Goal: Information Seeking & Learning: Learn about a topic

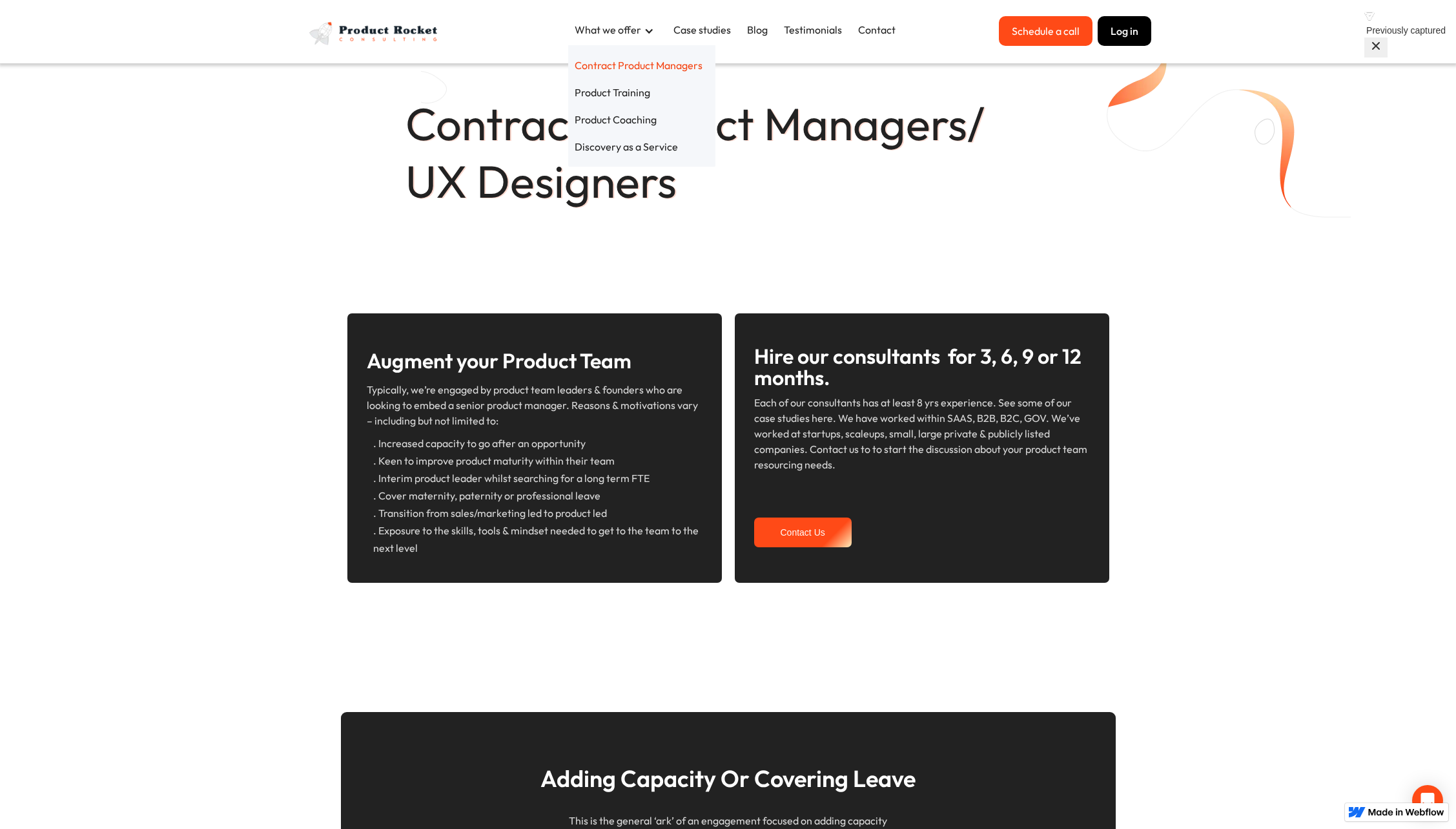
click at [325, 190] on div "Contract Product Managers/ UX Designers" at bounding box center [728, 124] width 1456 height 248
click at [604, 117] on h1 "Contract Product Managers/ UX Designers" at bounding box center [729, 153] width 646 height 115
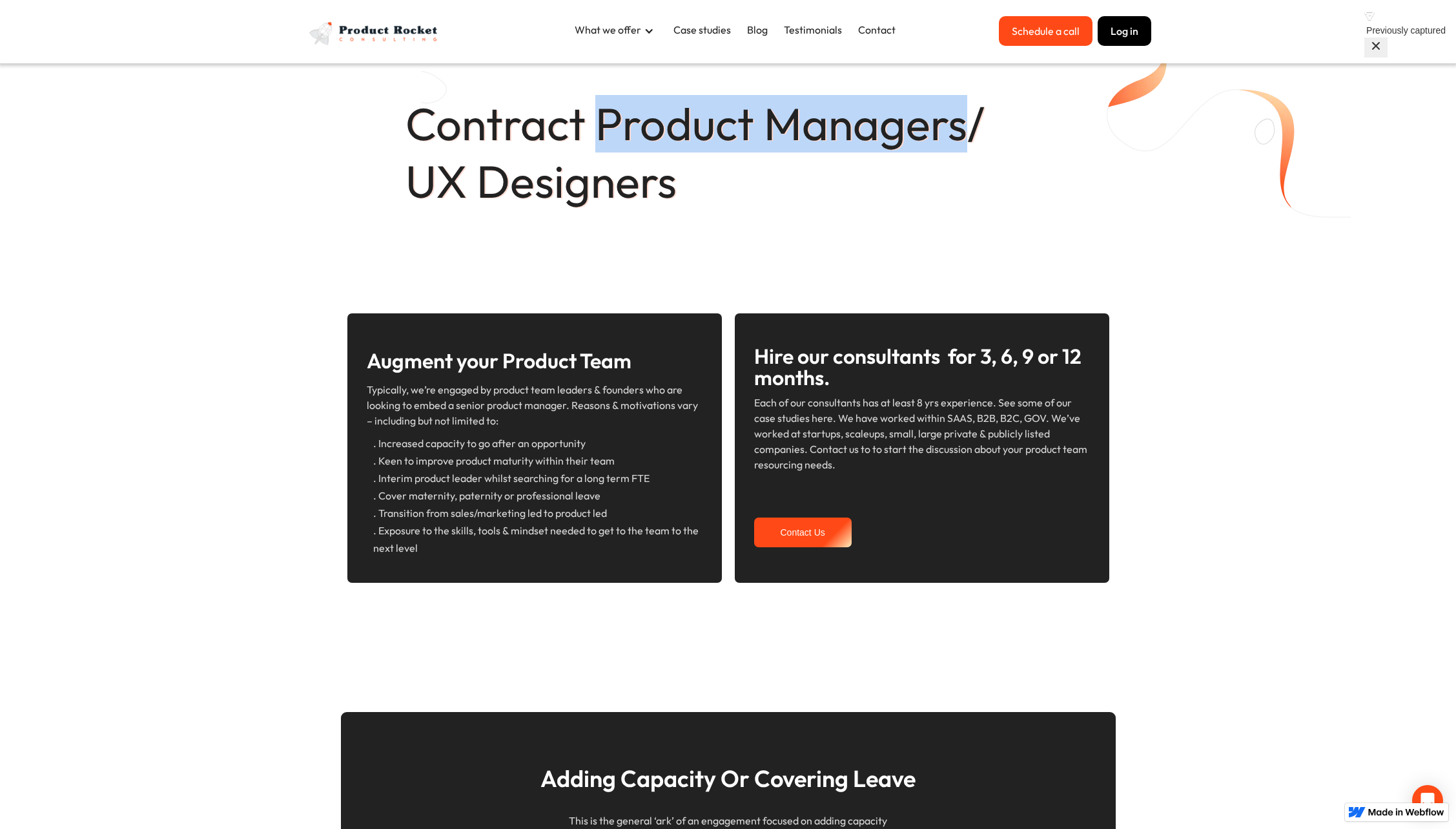
drag, startPoint x: 600, startPoint y: 120, endPoint x: 972, endPoint y: 139, distance: 372.5
click at [972, 139] on h1 "Contract Product Managers/ UX Designers" at bounding box center [729, 153] width 646 height 115
copy h1 "Product Managers"
click at [637, 112] on h1 "Contract Product Managers/ UX Designers" at bounding box center [729, 153] width 646 height 115
drag, startPoint x: 594, startPoint y: 120, endPoint x: 963, endPoint y: 123, distance: 369.0
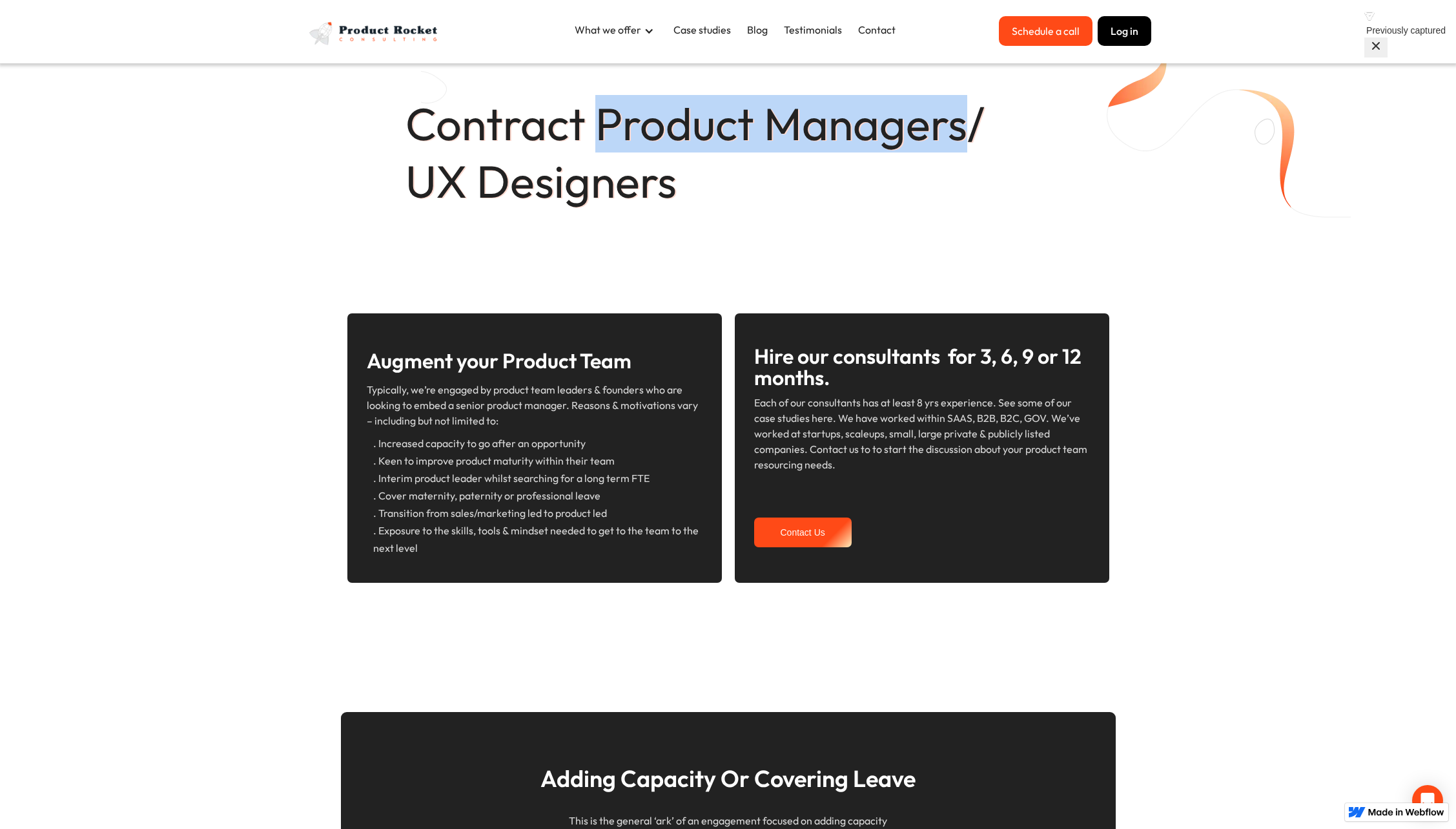
click at [963, 123] on h1 "Contract Product Managers/ UX Designers" at bounding box center [729, 153] width 646 height 115
copy h1 "Product Managers"
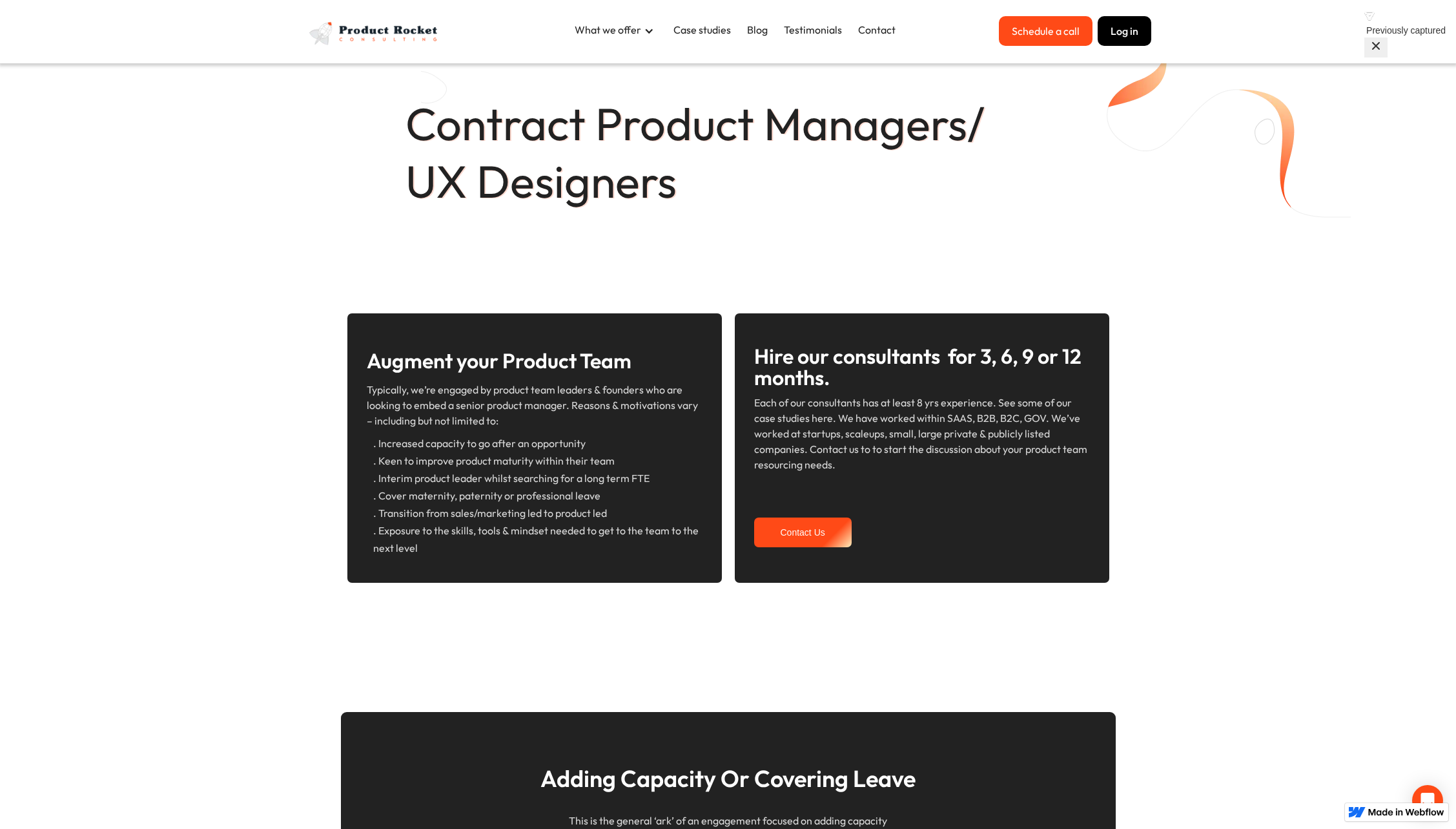
click at [448, 397] on p "Typically, we’re engaged by product team leaders & founders who are looking to …" at bounding box center [535, 405] width 336 height 47
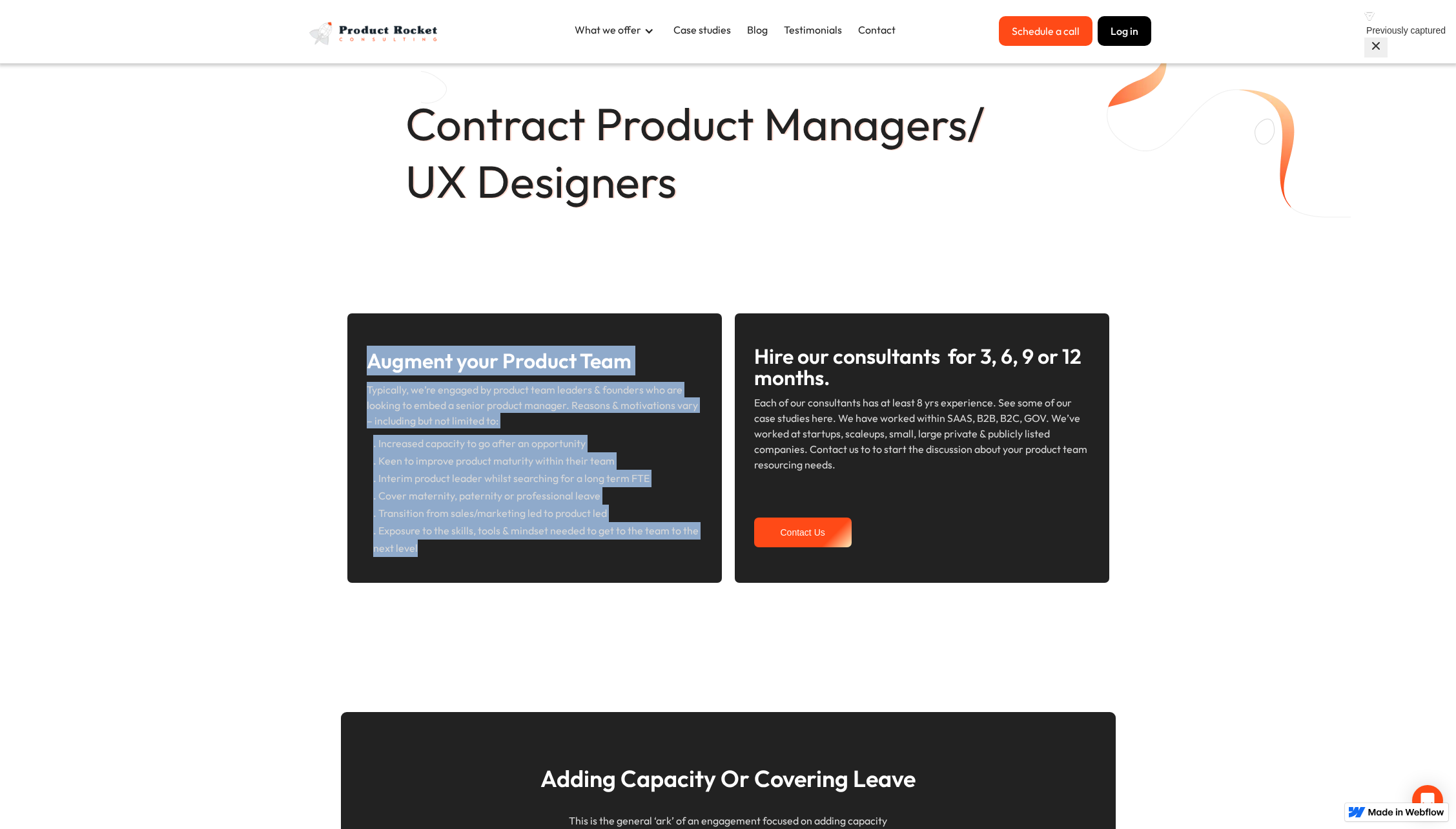
drag, startPoint x: 371, startPoint y: 361, endPoint x: 490, endPoint y: 543, distance: 217.5
click at [490, 544] on div "Augment your Product Team Typically, we’re engaged by product team leaders & fo…" at bounding box center [535, 451] width 336 height 212
copy div "Augment your Product Team Typically, we’re engaged by product team leaders & fo…"
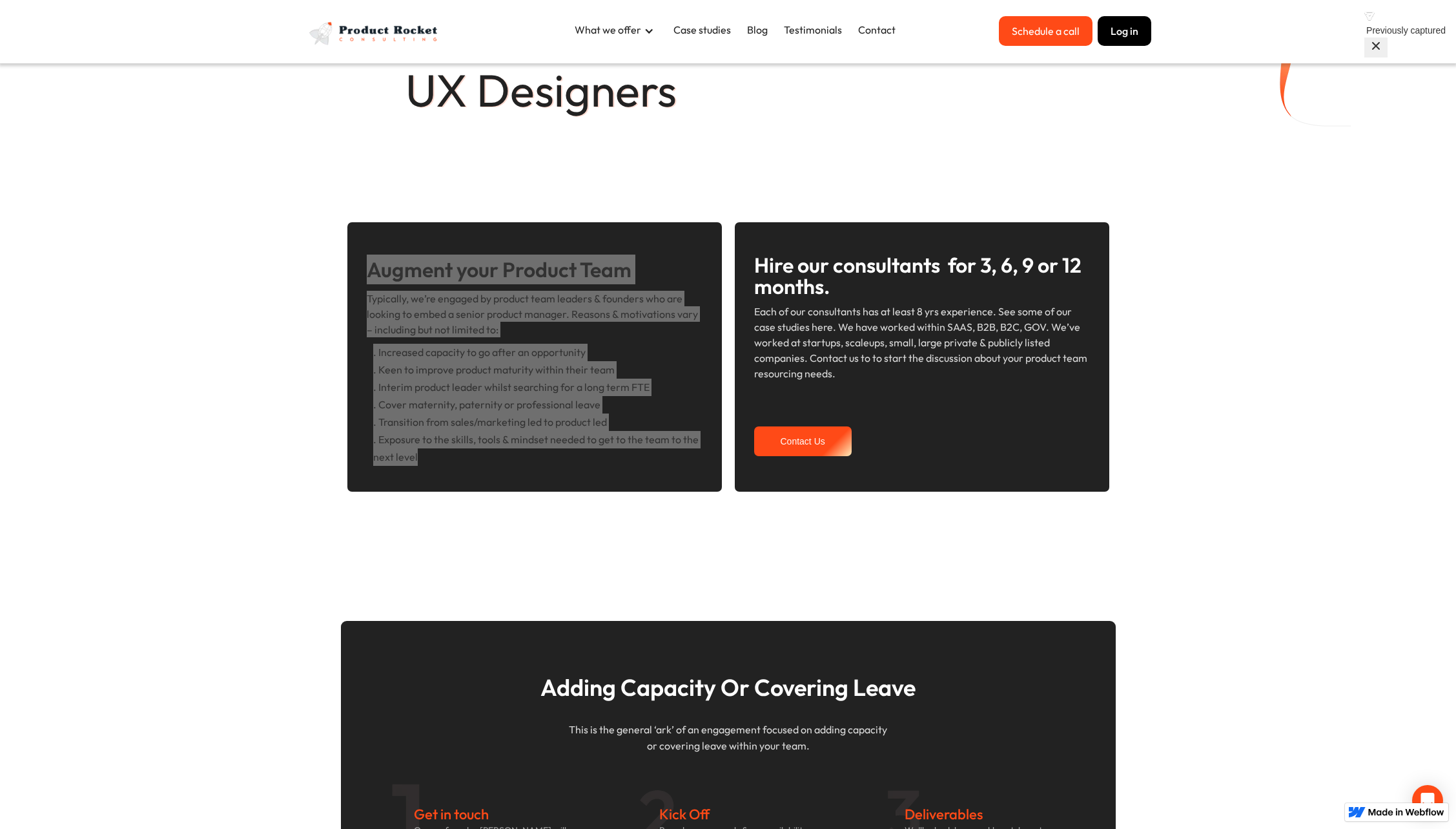
scroll to position [135, 0]
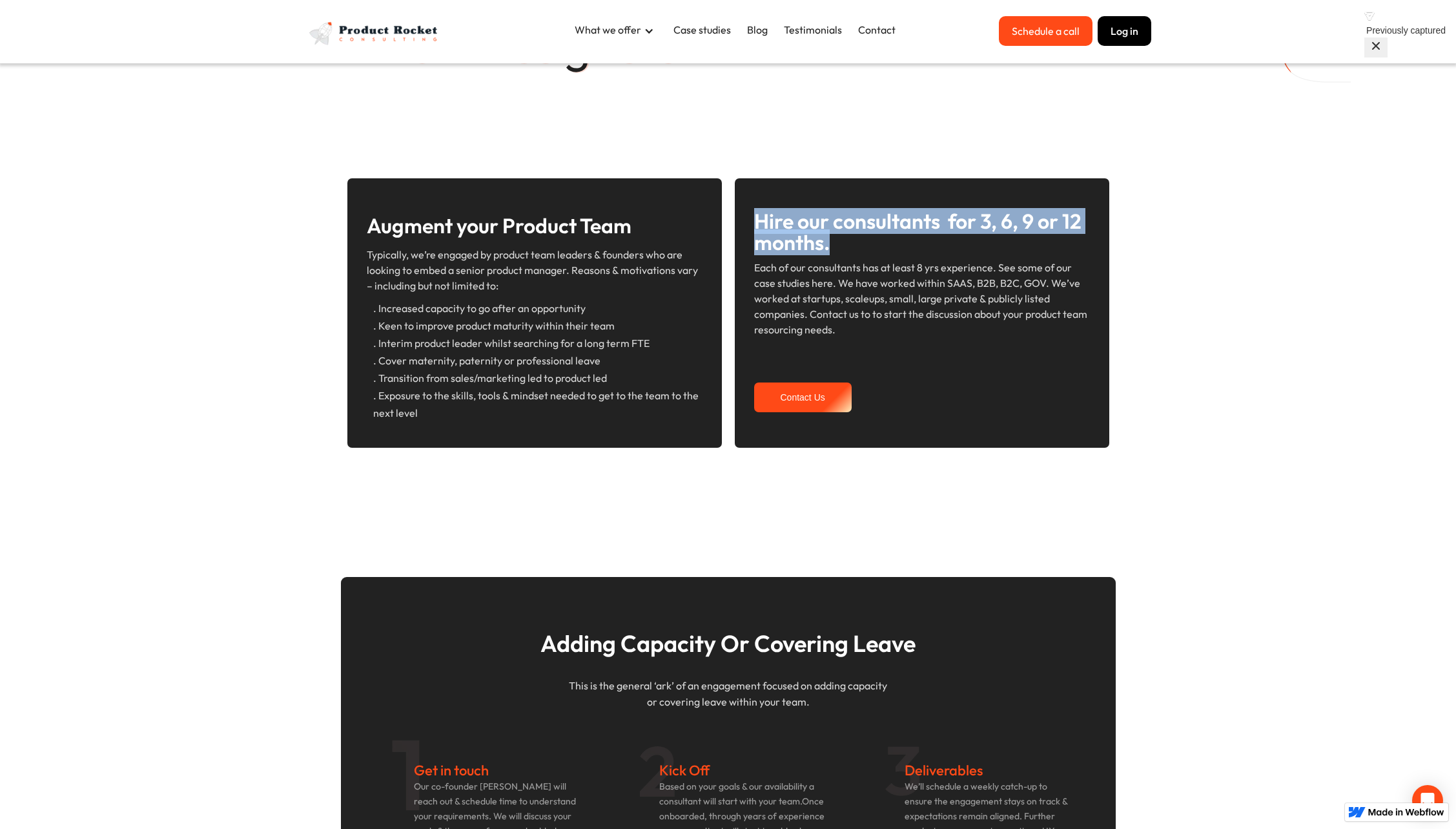
drag, startPoint x: 755, startPoint y: 222, endPoint x: 836, endPoint y: 239, distance: 82.8
click at [836, 239] on h3 "Hire our consultants for 3, 6, 9 or 12 months." at bounding box center [922, 232] width 336 height 43
copy h3 "Hire our consultants for 3, 6, 9 or 12 months."
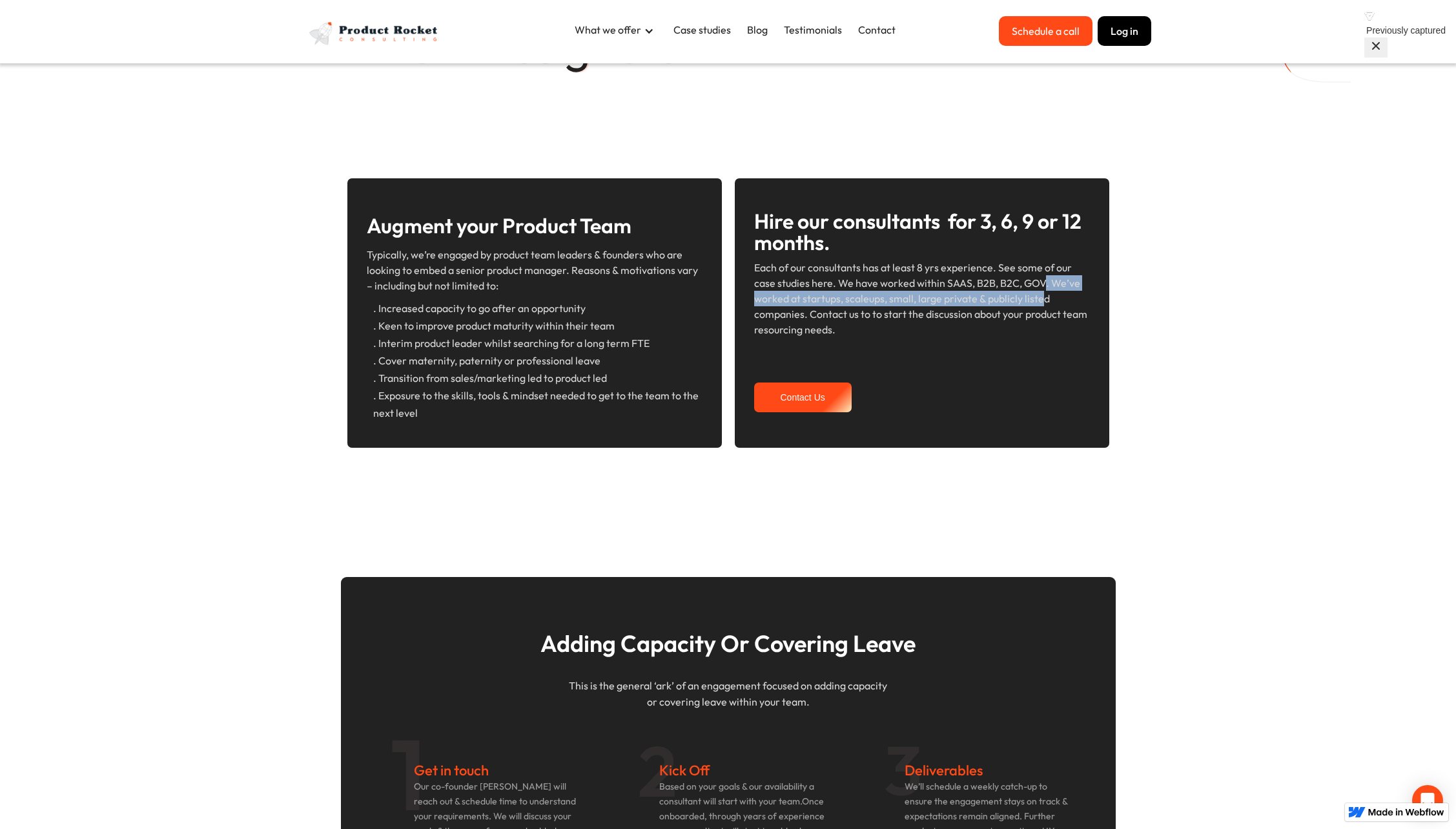
drag, startPoint x: 1044, startPoint y: 281, endPoint x: 1044, endPoint y: 294, distance: 13.0
click at [1044, 294] on p "Each of our consultants has at least 8 yrs experience. See some of our case stu…" at bounding box center [922, 298] width 336 height 78
drag, startPoint x: 833, startPoint y: 283, endPoint x: 811, endPoint y: 312, distance: 36.4
click at [811, 312] on p "Each of our consultants has at least 8 yrs experience. See some of our case stu…" at bounding box center [922, 298] width 336 height 78
copy p "We have worked within SAAS, B2B, B2C, GOV. We’ve worked at startups, scaleups, …"
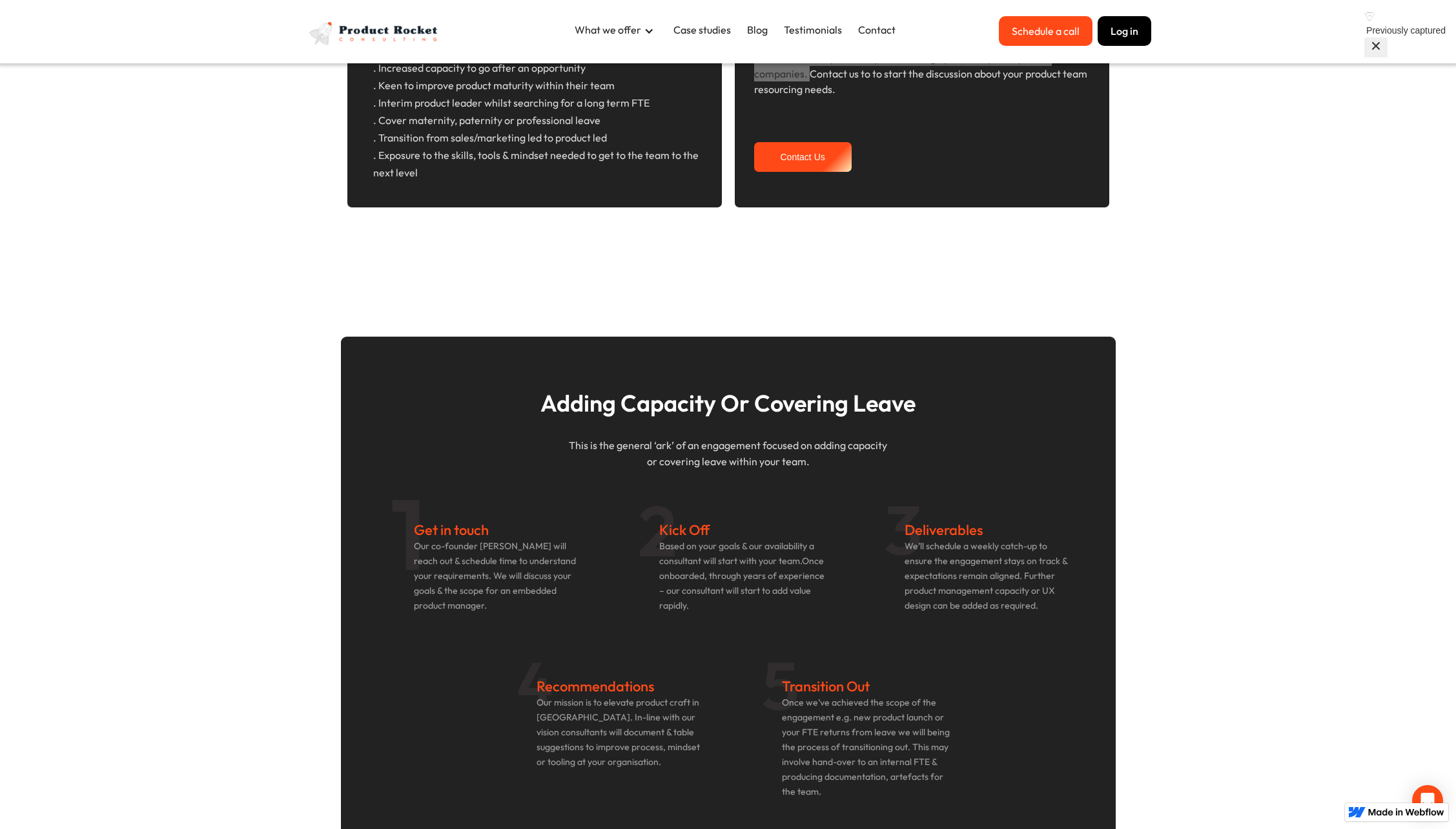
scroll to position [437, 0]
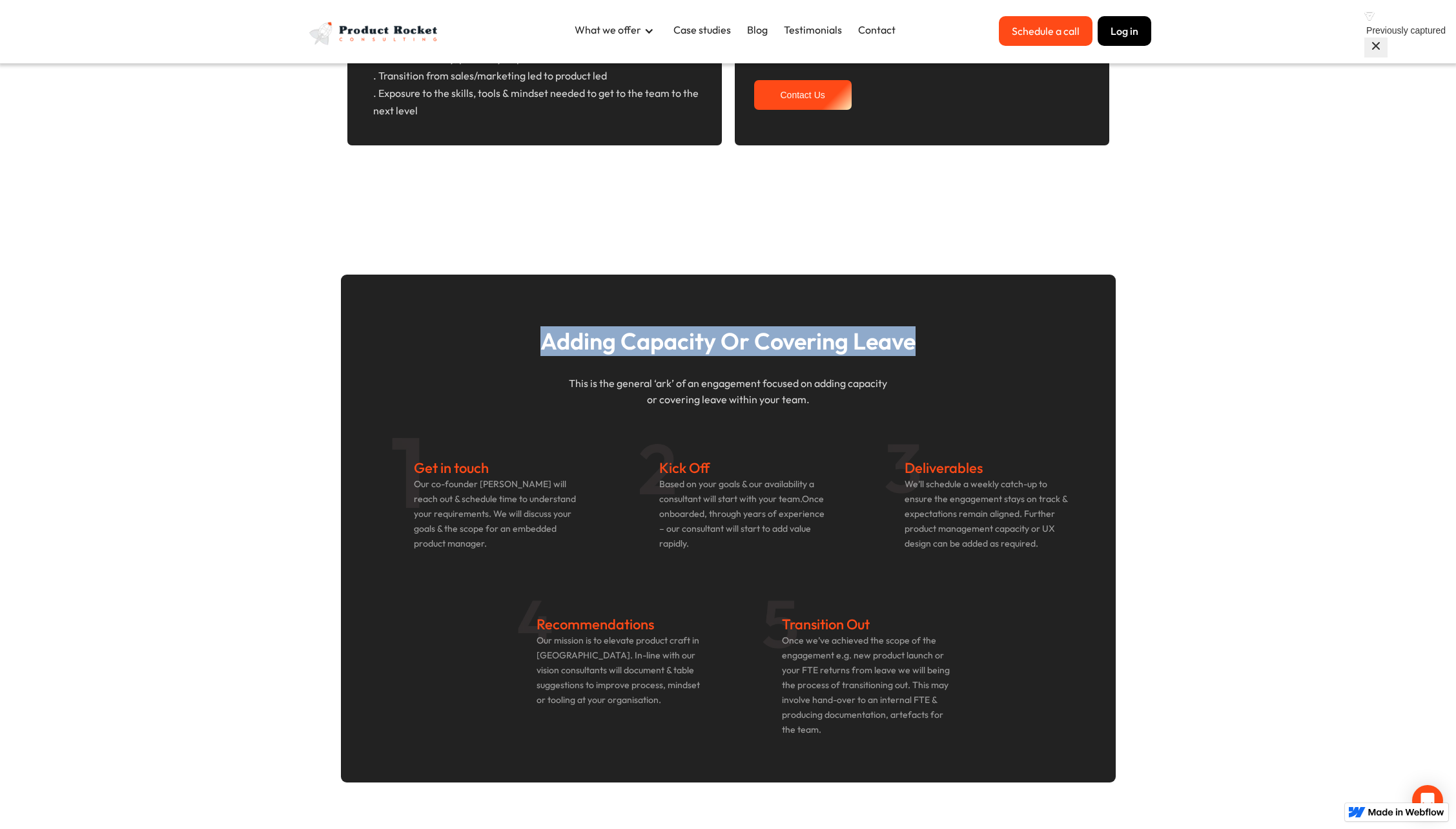
drag, startPoint x: 540, startPoint y: 341, endPoint x: 938, endPoint y: 350, distance: 398.1
click at [938, 350] on h2 "Adding Capacity Or Covering Leave" at bounding box center [728, 341] width 723 height 56
copy h2 "Adding Capacity Or Covering Leave"
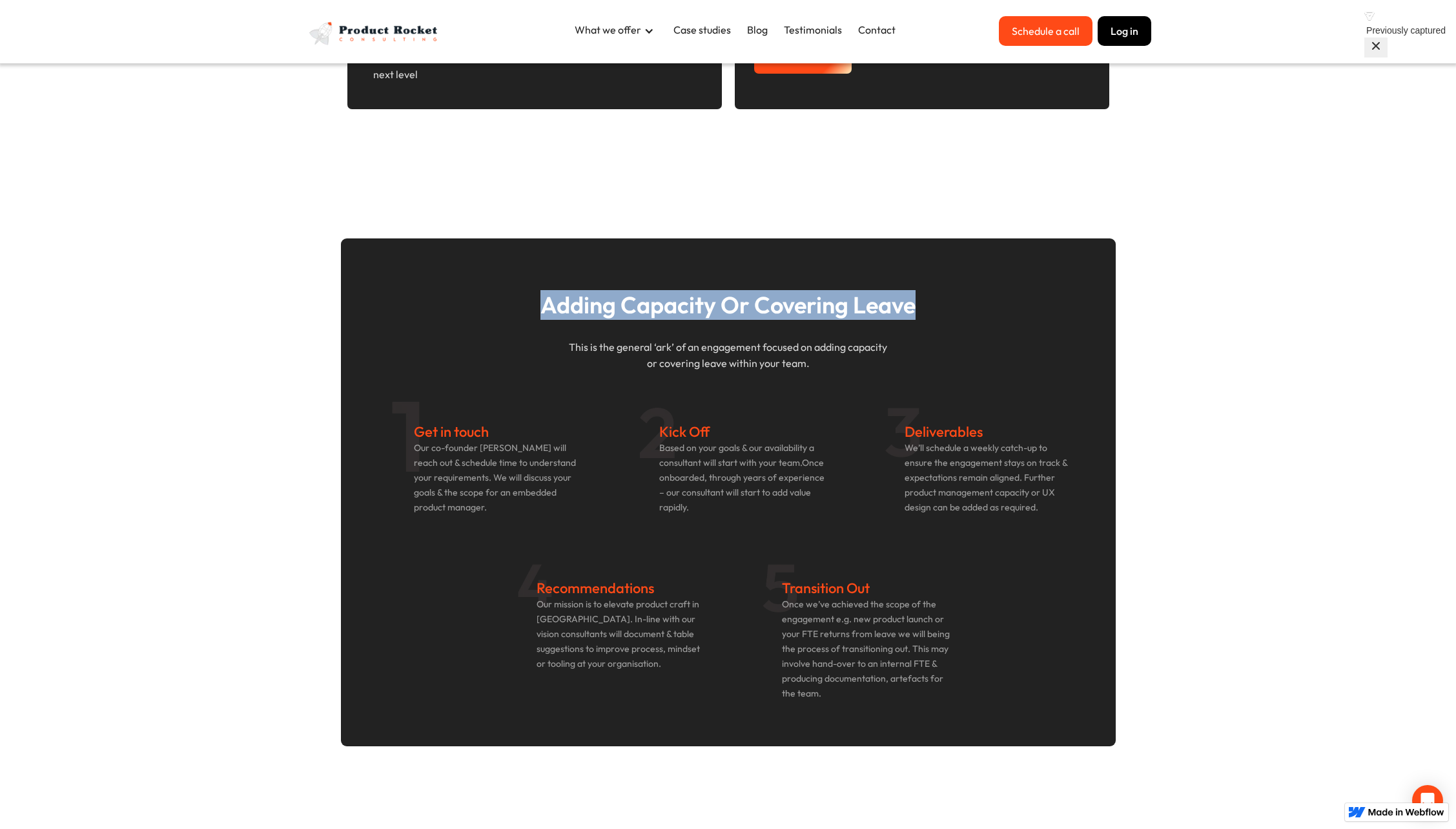
scroll to position [486, 0]
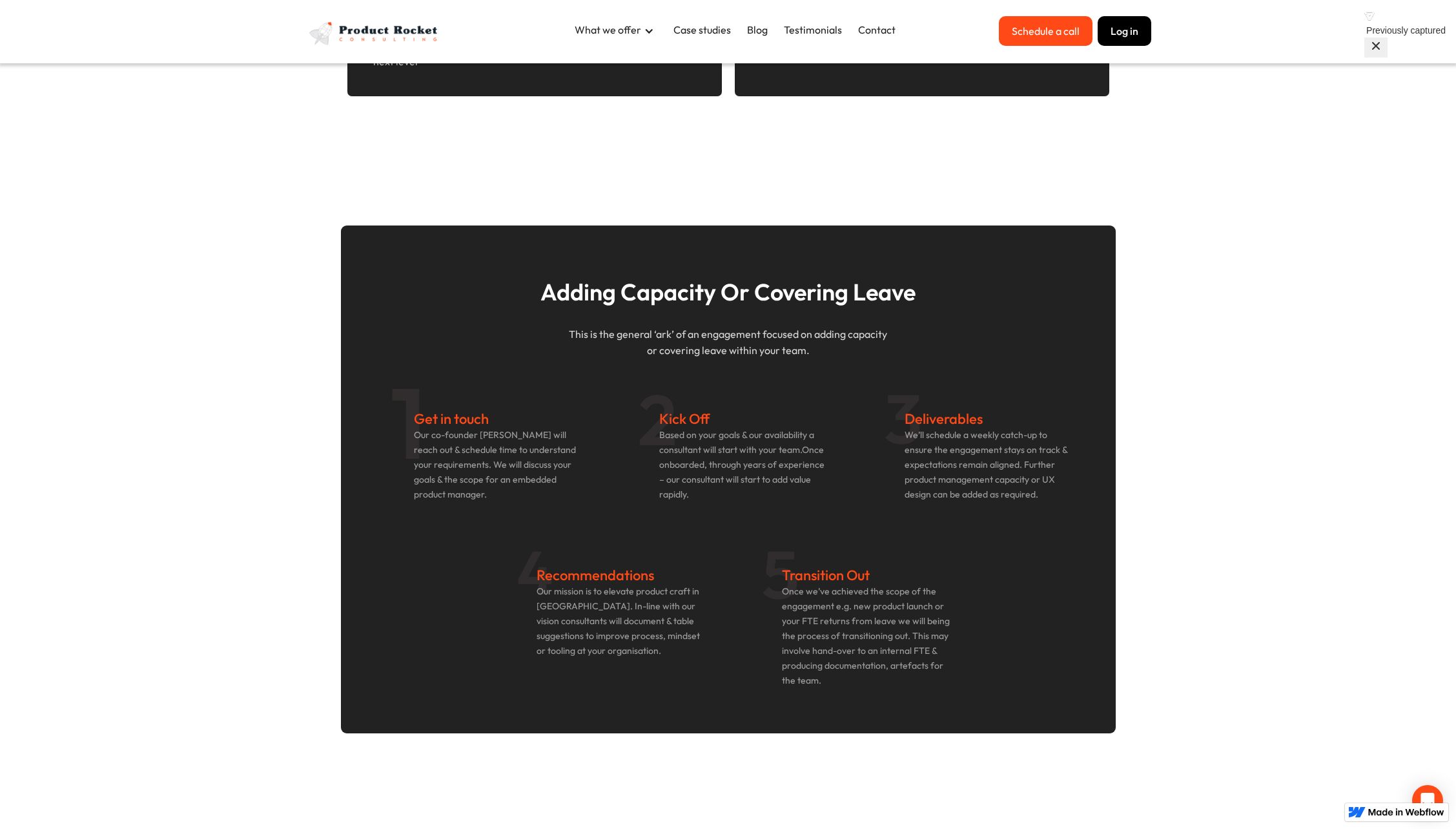
click at [649, 354] on p "This is the general ‘ark’ of an engagement focused on adding capacity or coveri…" at bounding box center [728, 342] width 723 height 32
click at [664, 439] on p "Based on your goals & our availability a consultant will start with your team.O…" at bounding box center [745, 464] width 172 height 75
drag, startPoint x: 662, startPoint y: 420, endPoint x: 797, endPoint y: 493, distance: 153.5
click at [797, 493] on div "Kick Off Based on your goals & our availability a consultant will start with yo…" at bounding box center [745, 456] width 172 height 105
copy div "Kick Off Based on your goals & our availability a consultant will start with yo…"
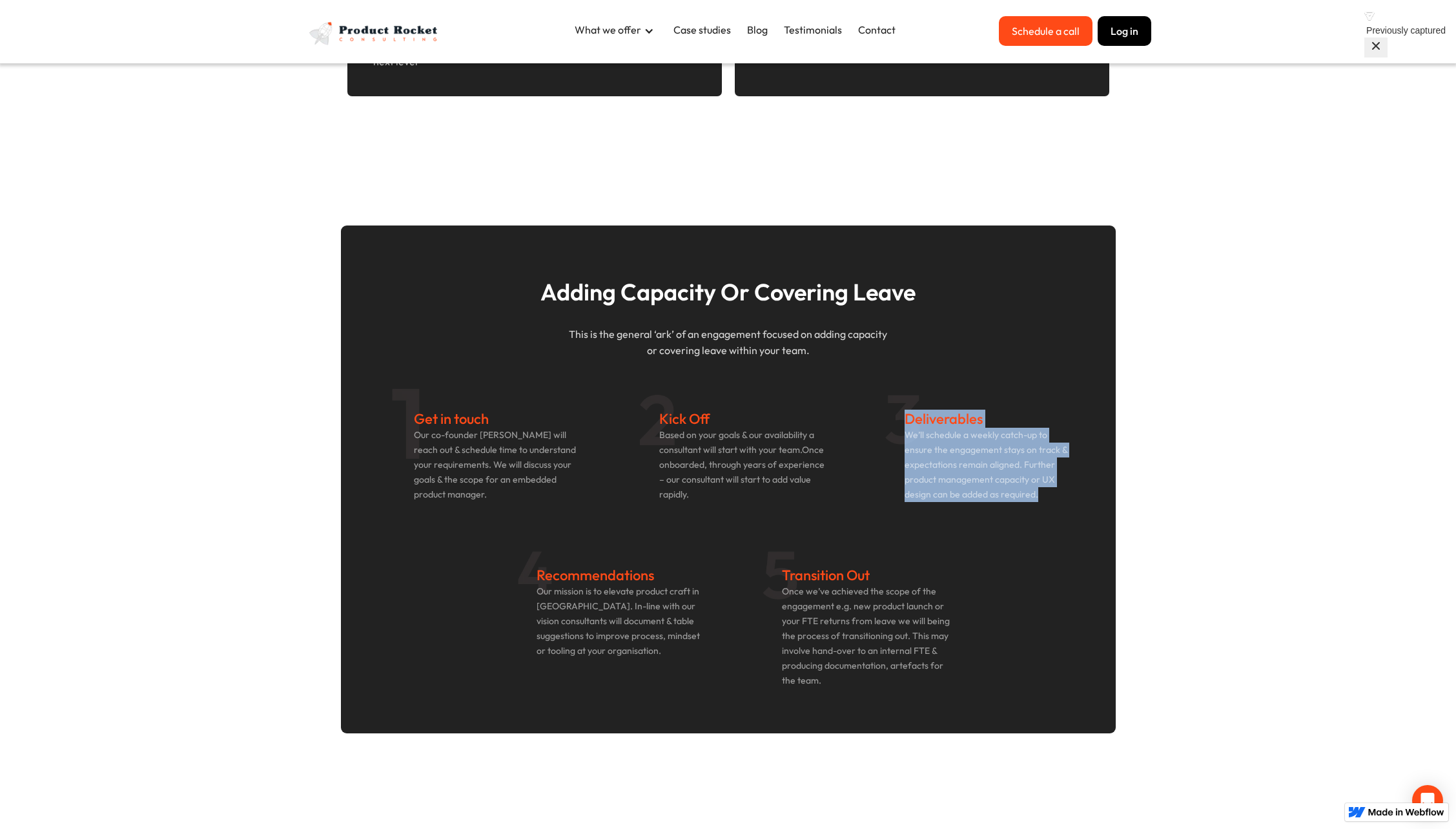
drag, startPoint x: 908, startPoint y: 417, endPoint x: 1040, endPoint y: 493, distance: 152.3
click at [1039, 494] on div "Deliverables We’ll schedule a weekly catch-up to ensure the engagement stays on…" at bounding box center [991, 456] width 172 height 105
copy div "Deliverables We’ll schedule a weekly catch-up to ensure the engagement stays on…"
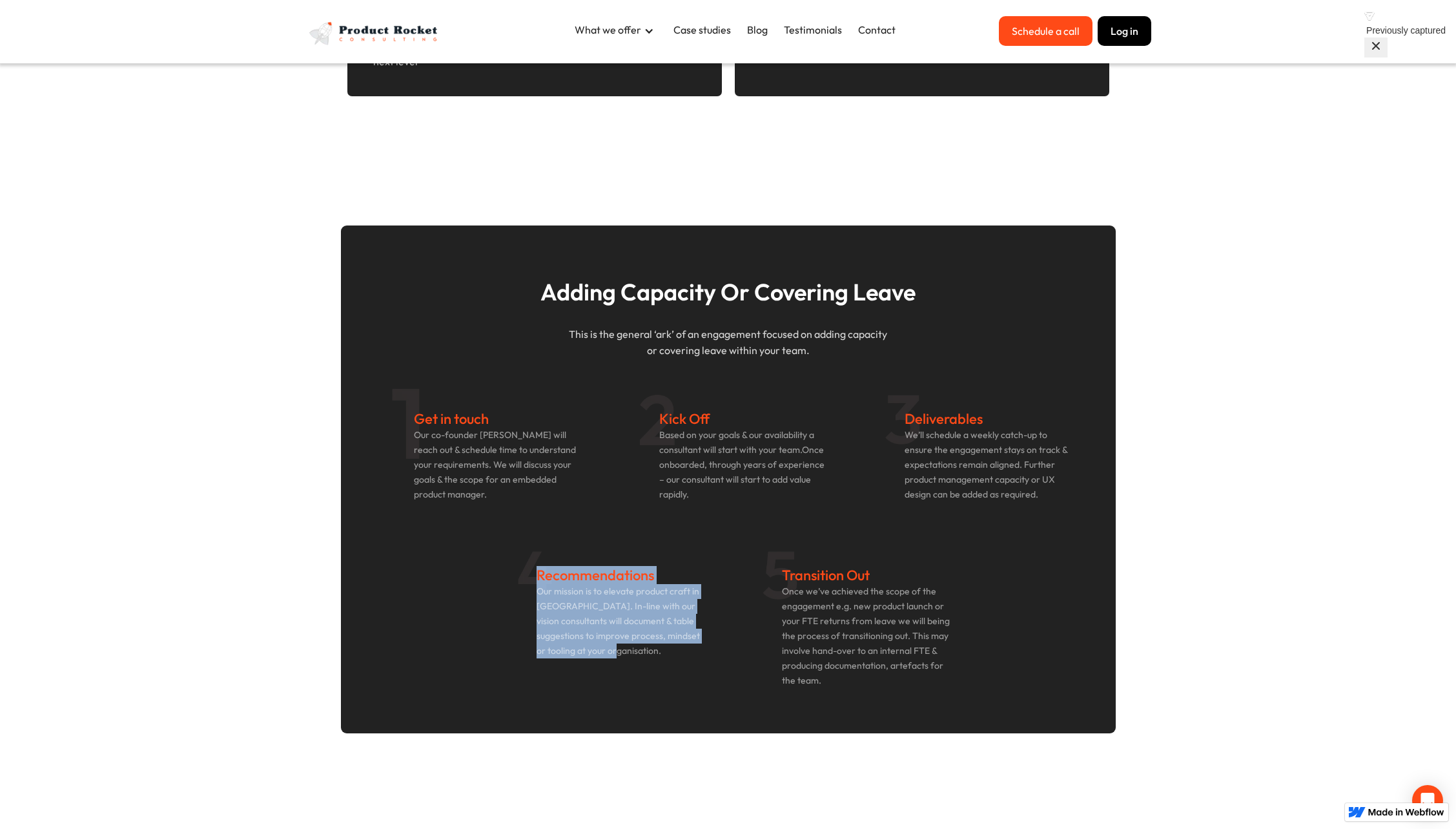
drag, startPoint x: 539, startPoint y: 576, endPoint x: 617, endPoint y: 653, distance: 109.6
click at [617, 653] on div "Recommendations Our mission is to elevate product craft in [GEOGRAPHIC_DATA]. I…" at bounding box center [623, 613] width 172 height 105
copy div "Recommendations Our mission is to elevate product craft in [GEOGRAPHIC_DATA]. I…"
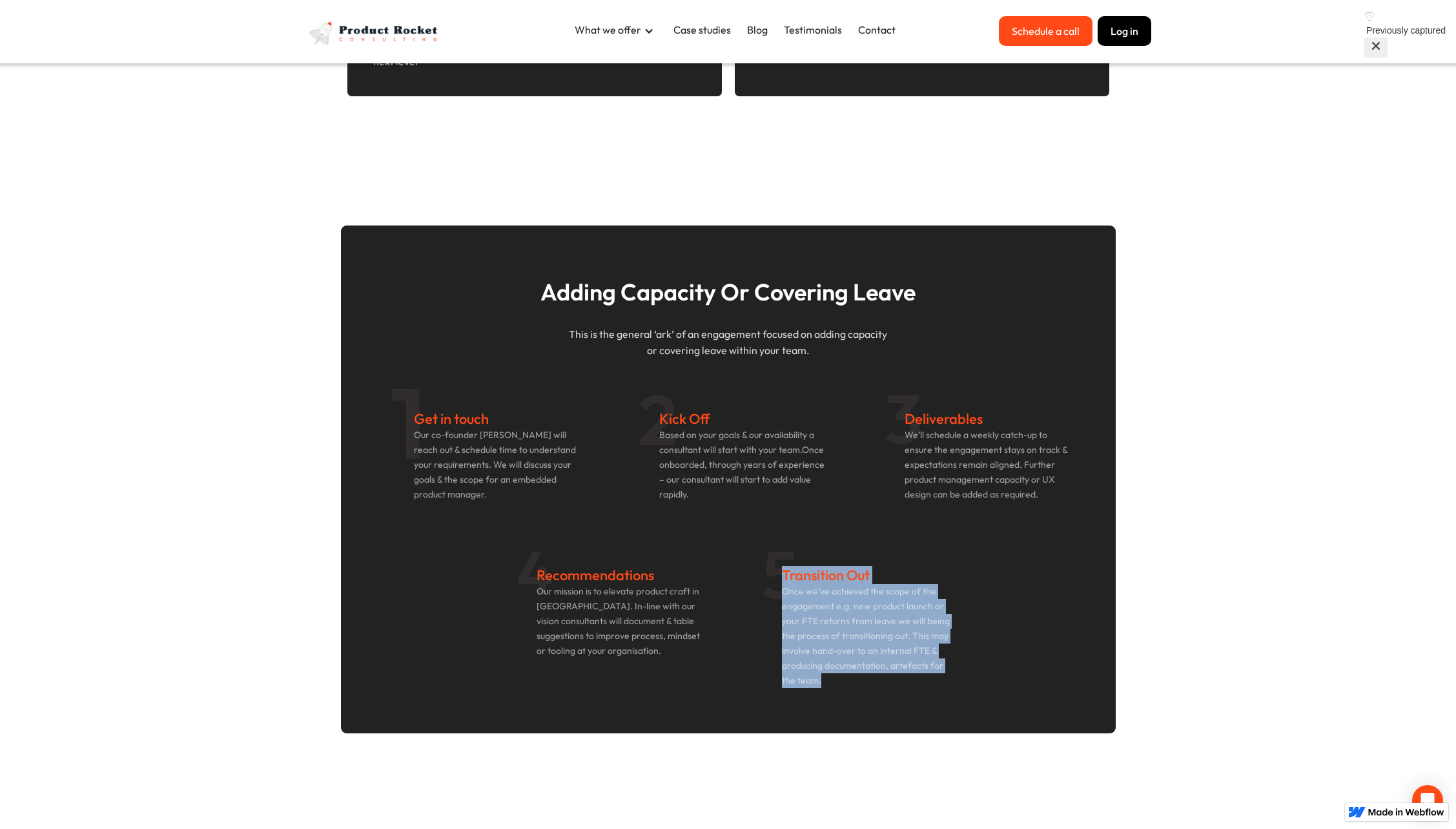
drag, startPoint x: 783, startPoint y: 574, endPoint x: 865, endPoint y: 682, distance: 135.6
click at [865, 682] on div "Transition Out Once we’ve achieved the scope of the engagement e.g. new product…" at bounding box center [868, 627] width 172 height 134
copy div "Transition Out Once we’ve achieved the scope of the engagement e.g. new product…"
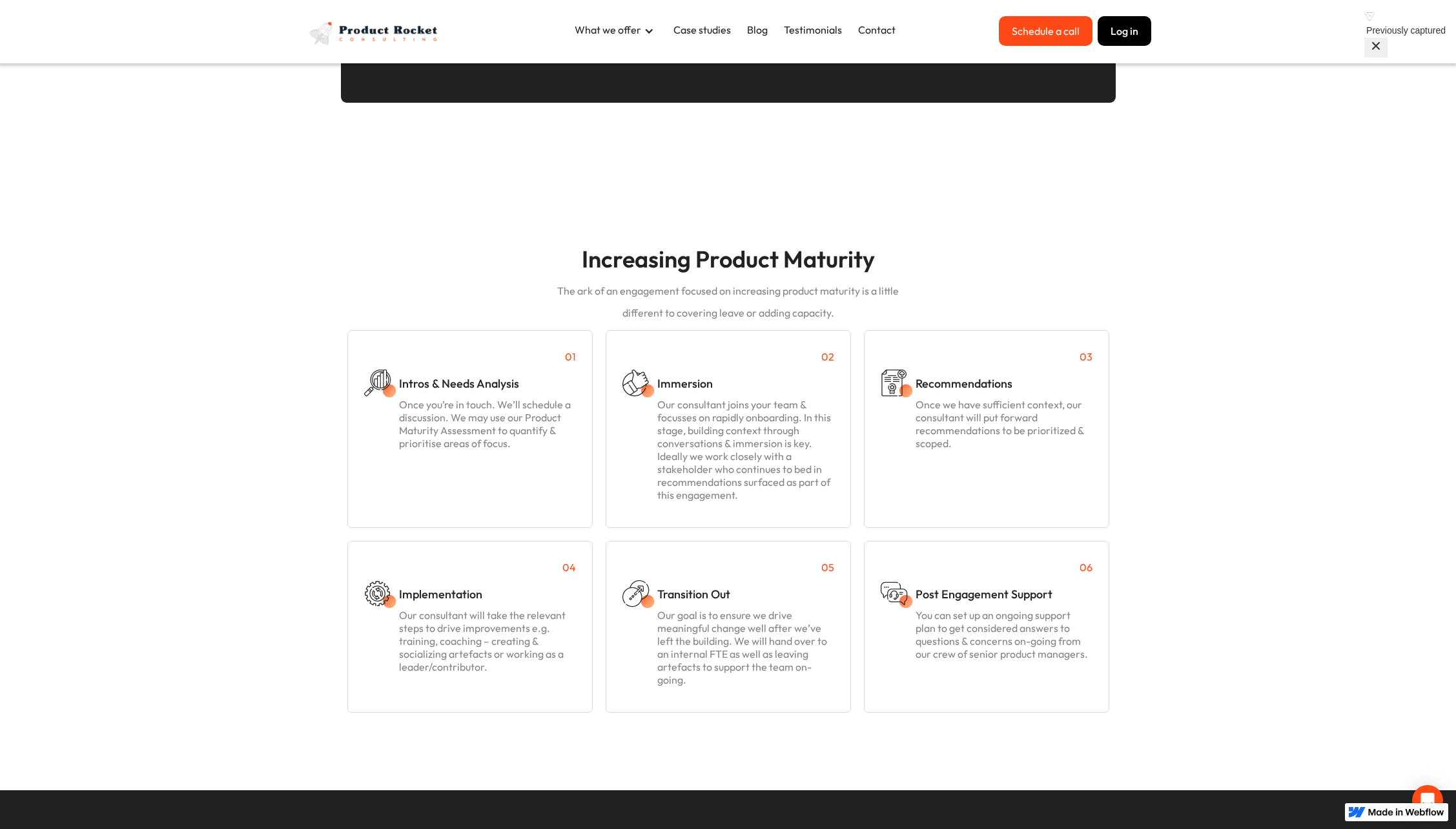
scroll to position [1167, 0]
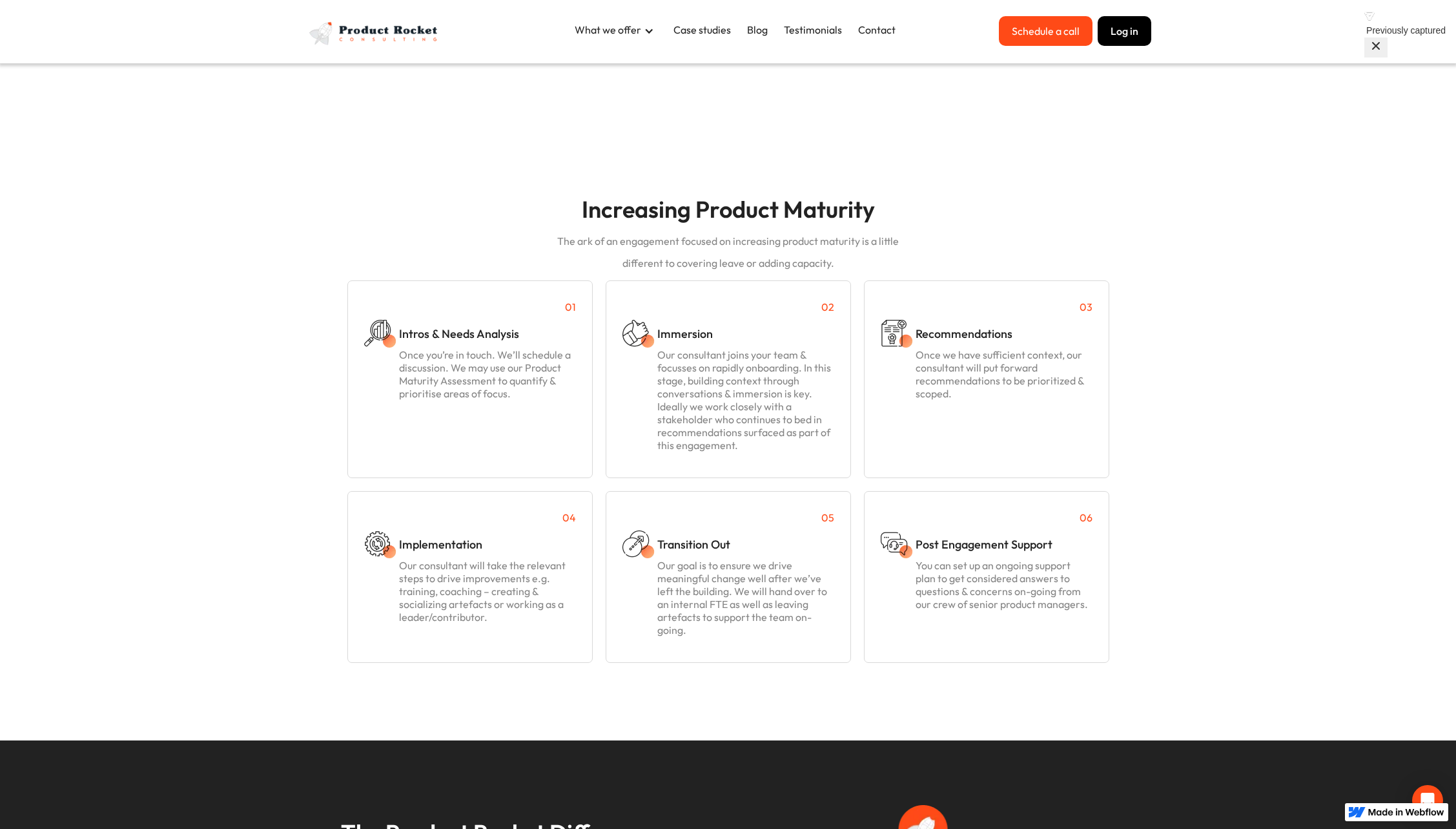
click at [935, 555] on div "Post Engagement Support You can set up an ongoing support plan to get considere…" at bounding box center [1003, 574] width 176 height 87
drag, startPoint x: 917, startPoint y: 543, endPoint x: 1085, endPoint y: 604, distance: 178.7
click at [1085, 604] on div "Post Engagement Support You can set up an ongoing support plan to get considere…" at bounding box center [1003, 574] width 176 height 87
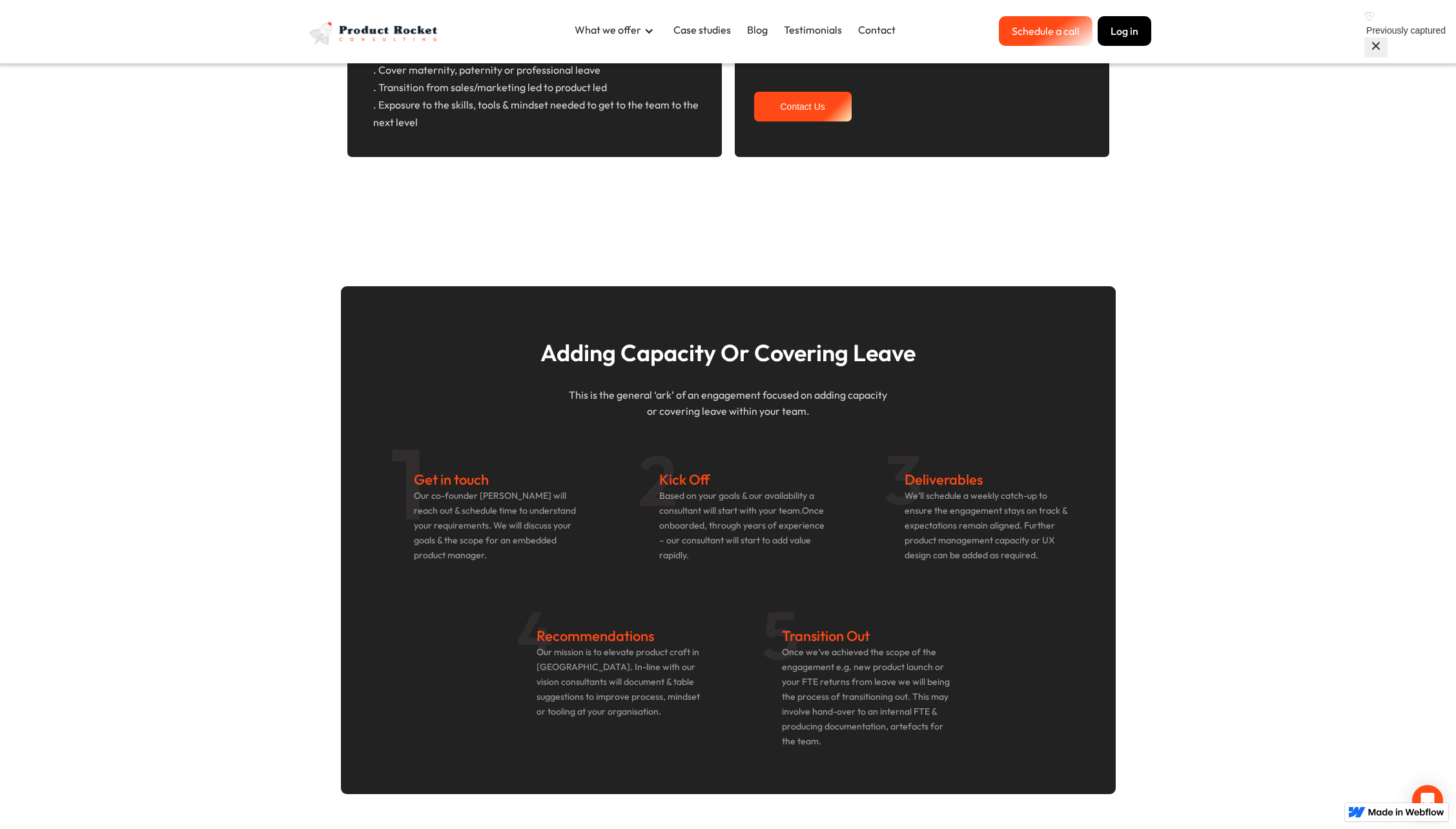
scroll to position [0, 0]
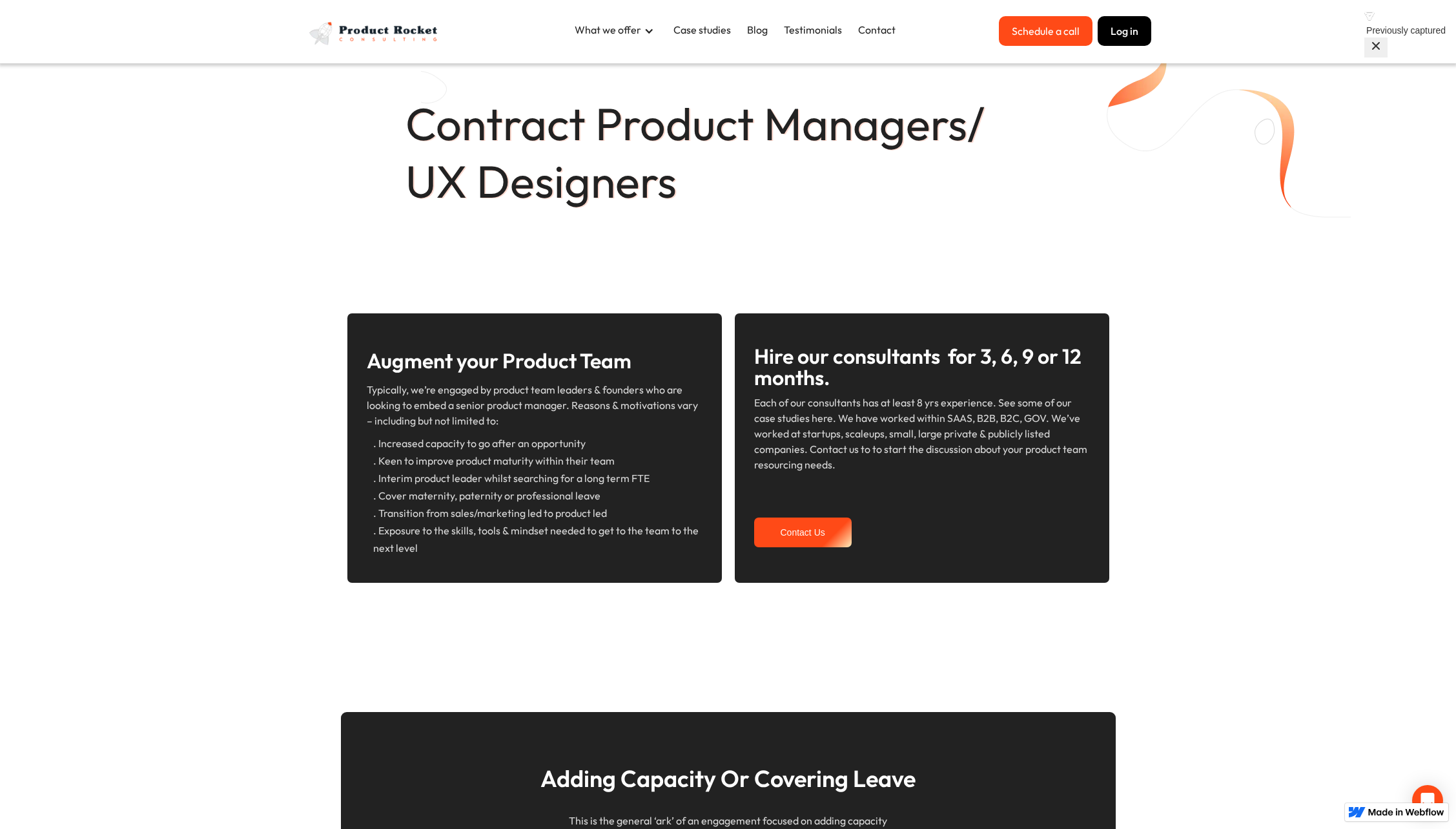
click at [382, 32] on img "home" at bounding box center [375, 34] width 139 height 34
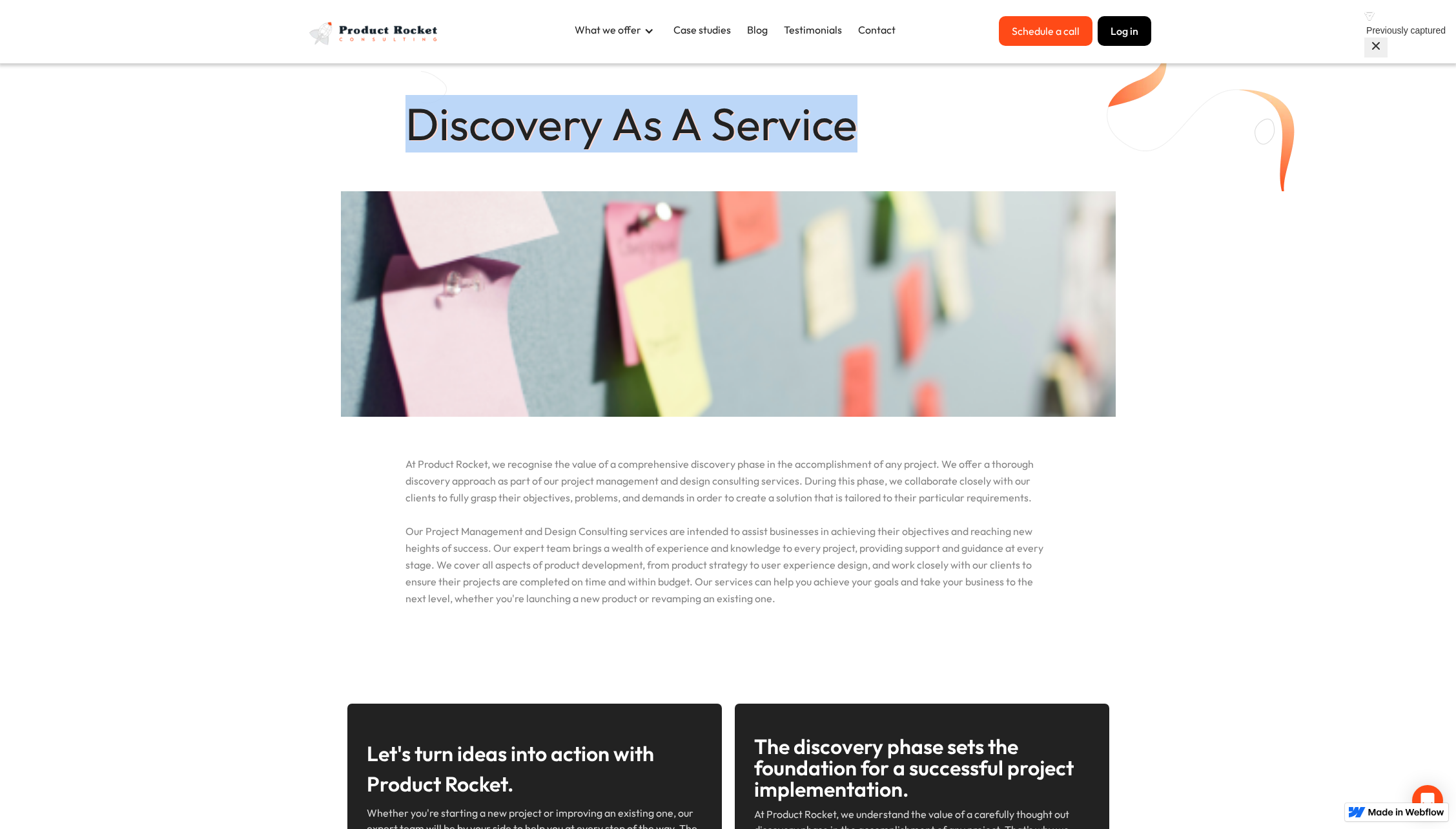
drag, startPoint x: 413, startPoint y: 126, endPoint x: 871, endPoint y: 105, distance: 458.5
click at [871, 105] on h1 "Discovery As A Service" at bounding box center [729, 124] width 646 height 57
copy h1 "Discovery As A Service"
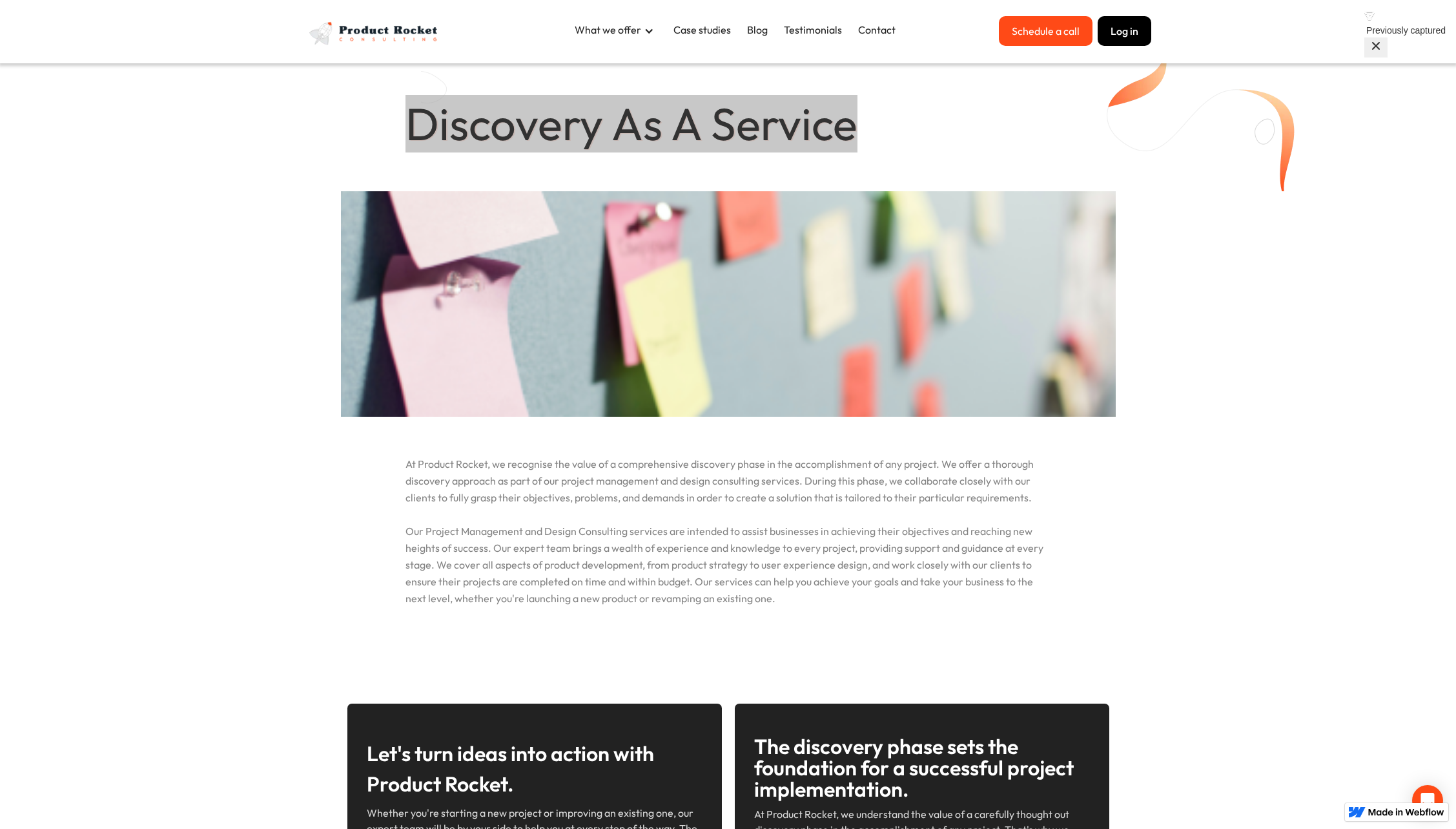
scroll to position [26, 0]
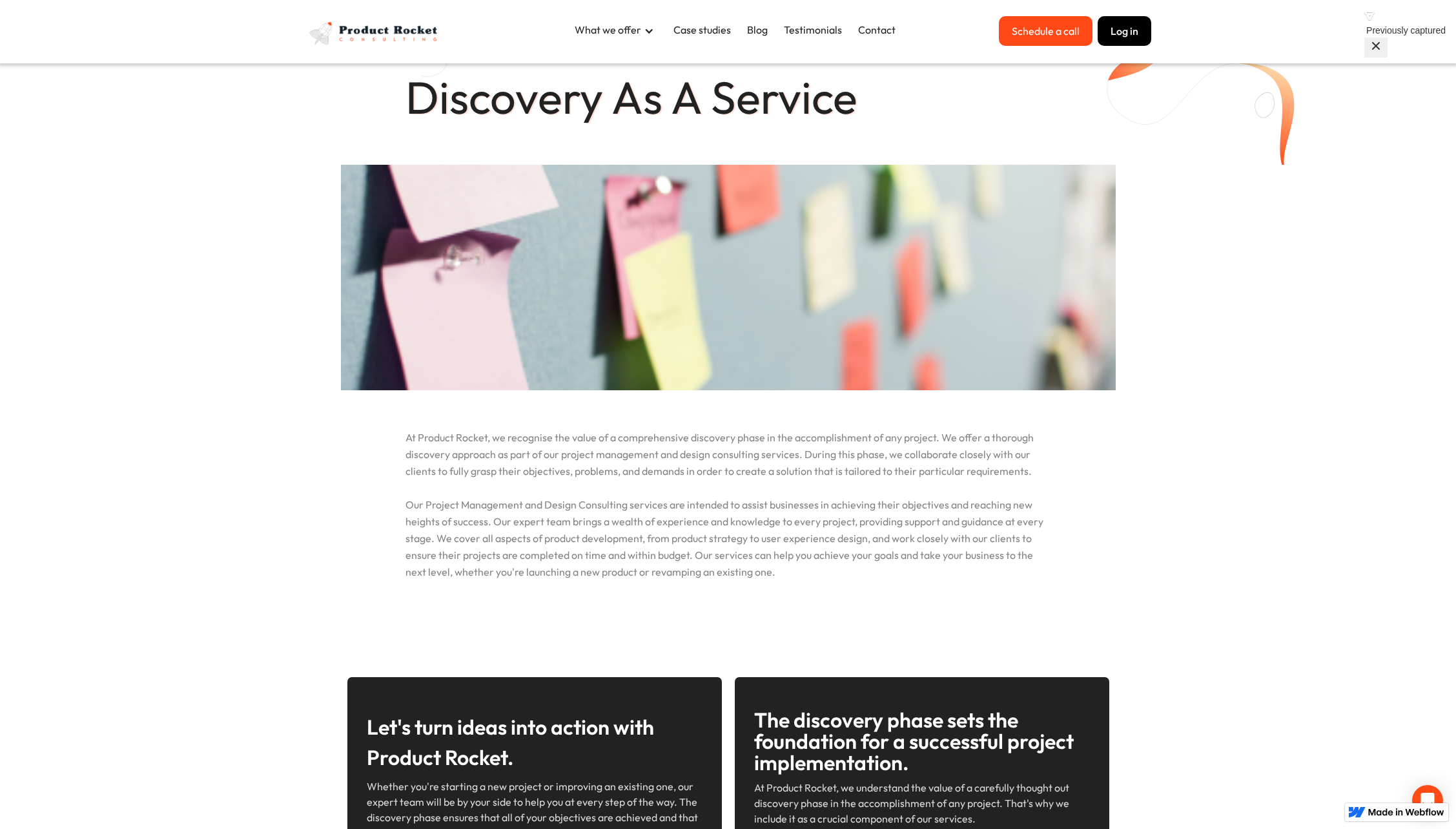
click at [506, 451] on p "At Product Rocket, we recognise the value of a comprehensive discovery phase in…" at bounding box center [728, 485] width 775 height 190
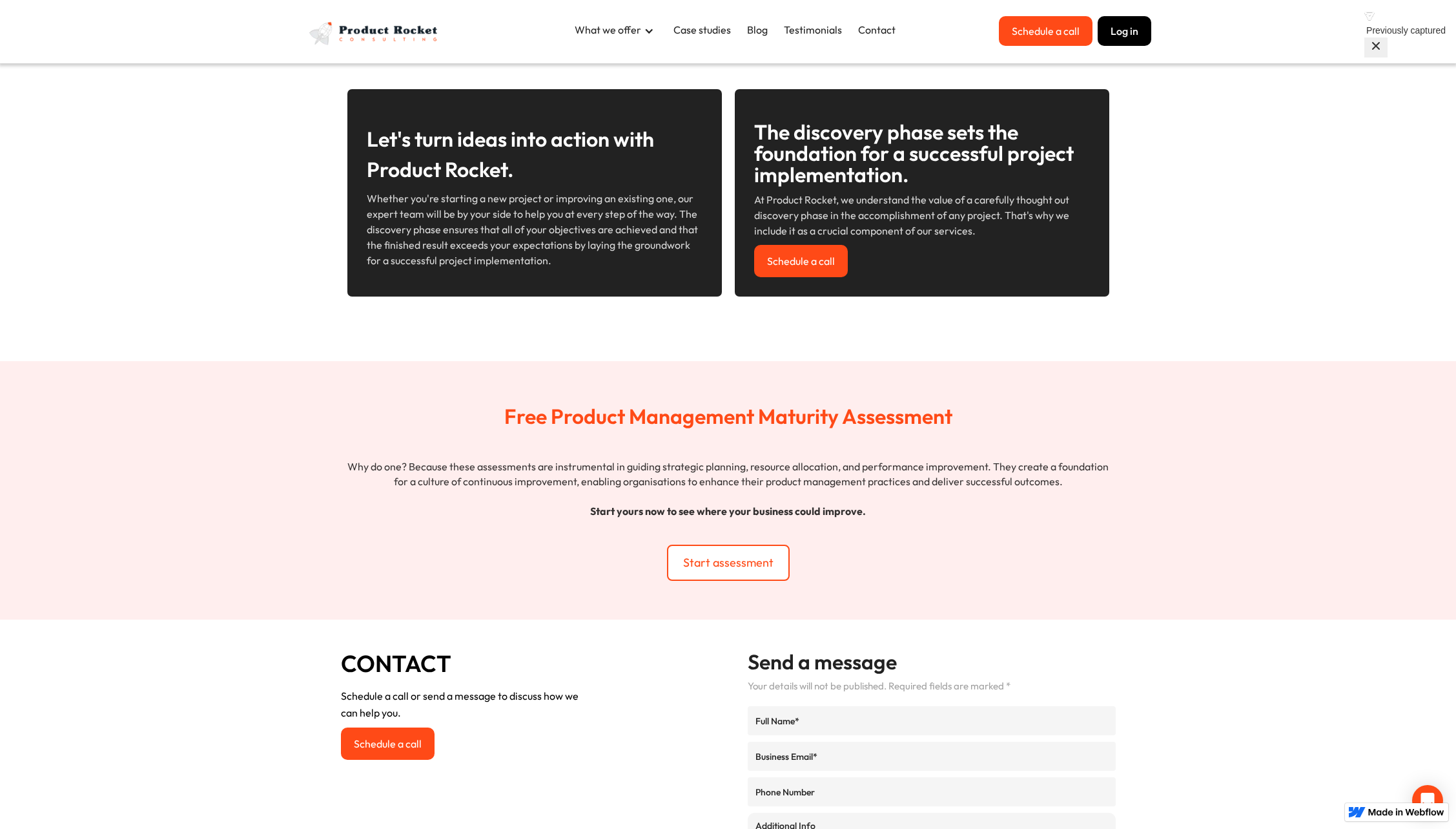
scroll to position [615, 0]
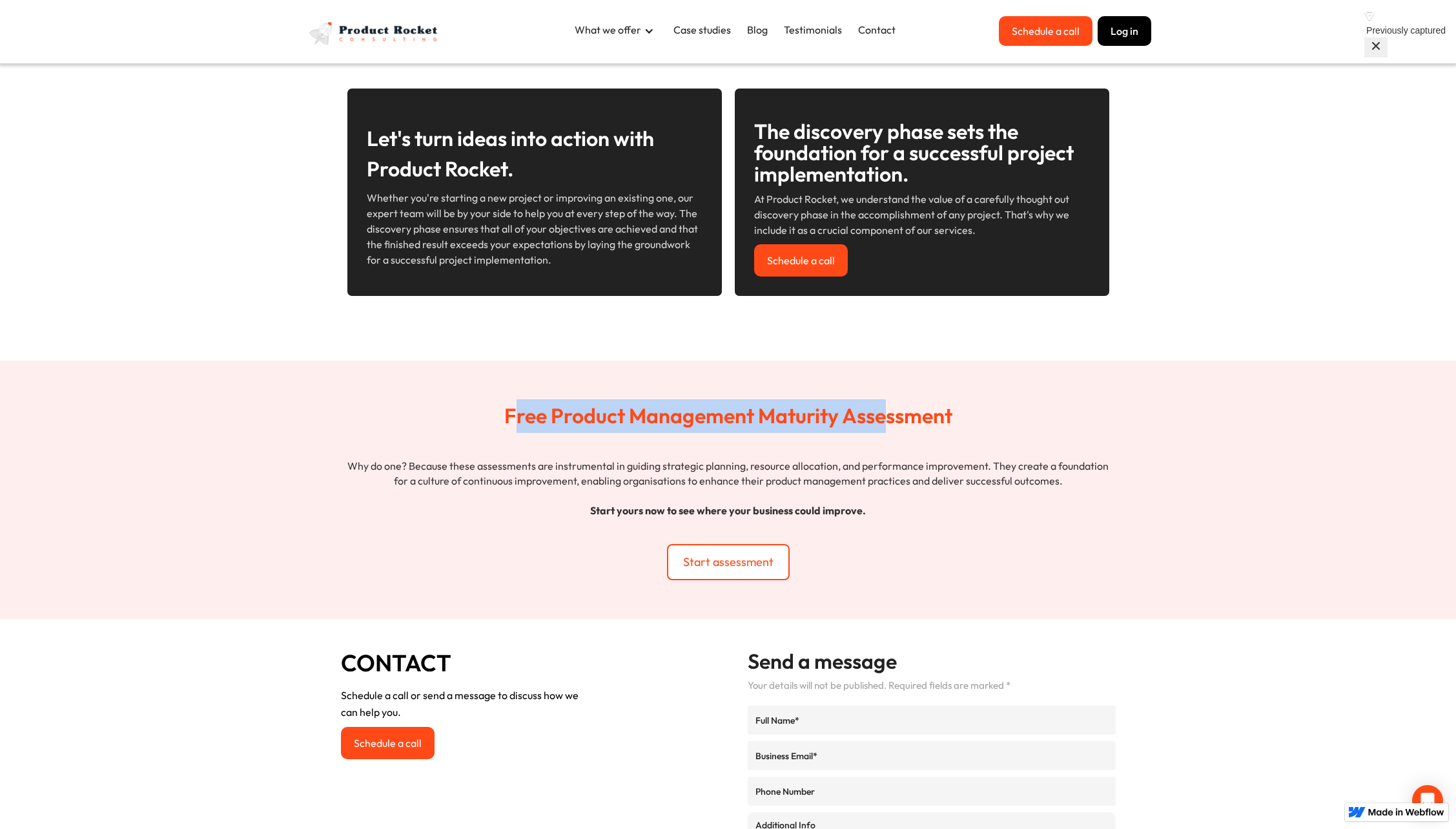
drag, startPoint x: 512, startPoint y: 412, endPoint x: 888, endPoint y: 412, distance: 376.0
click at [888, 412] on h2 "Free Product Management Maturity Assessment" at bounding box center [728, 416] width 775 height 59
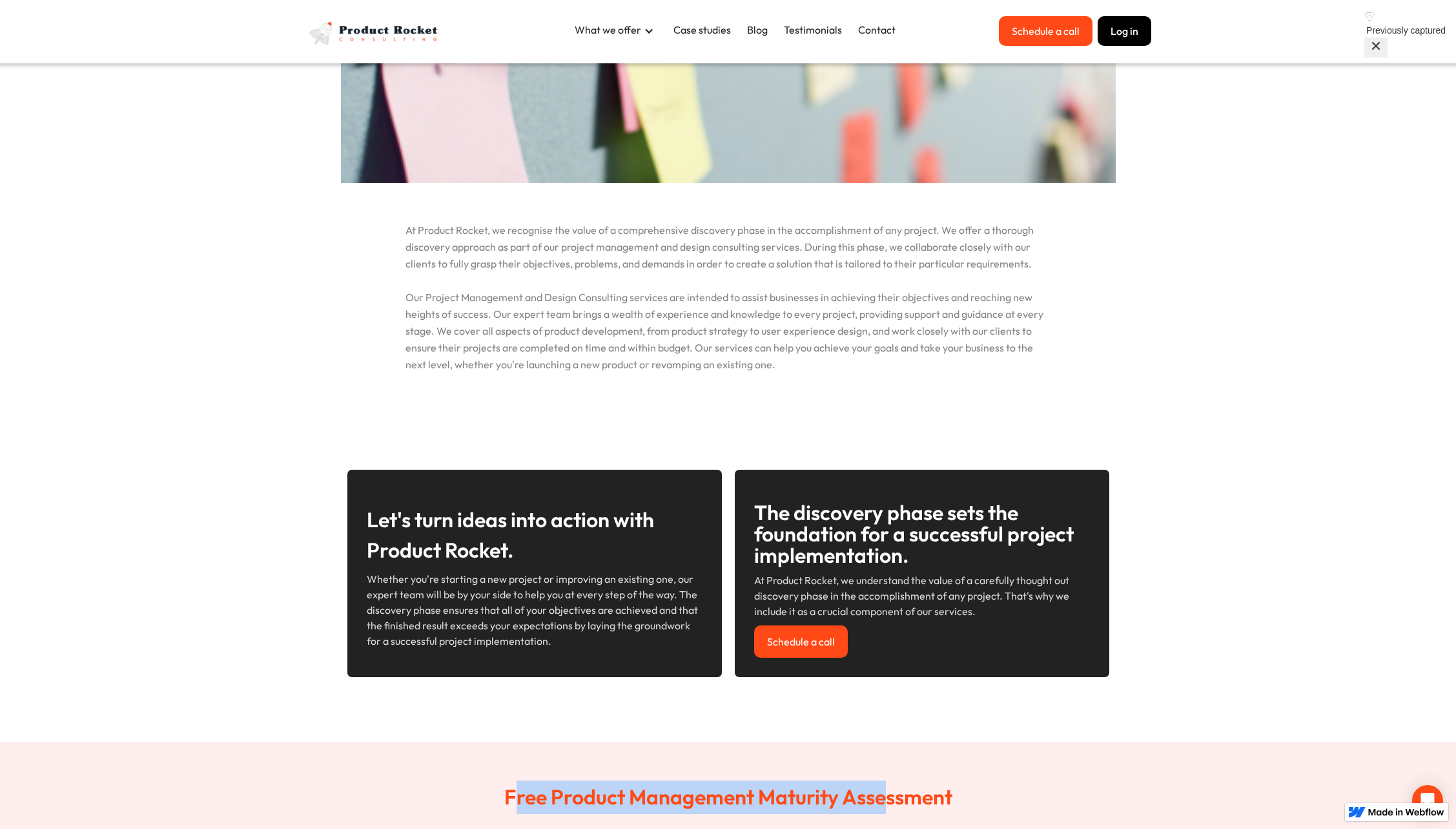
scroll to position [233, 0]
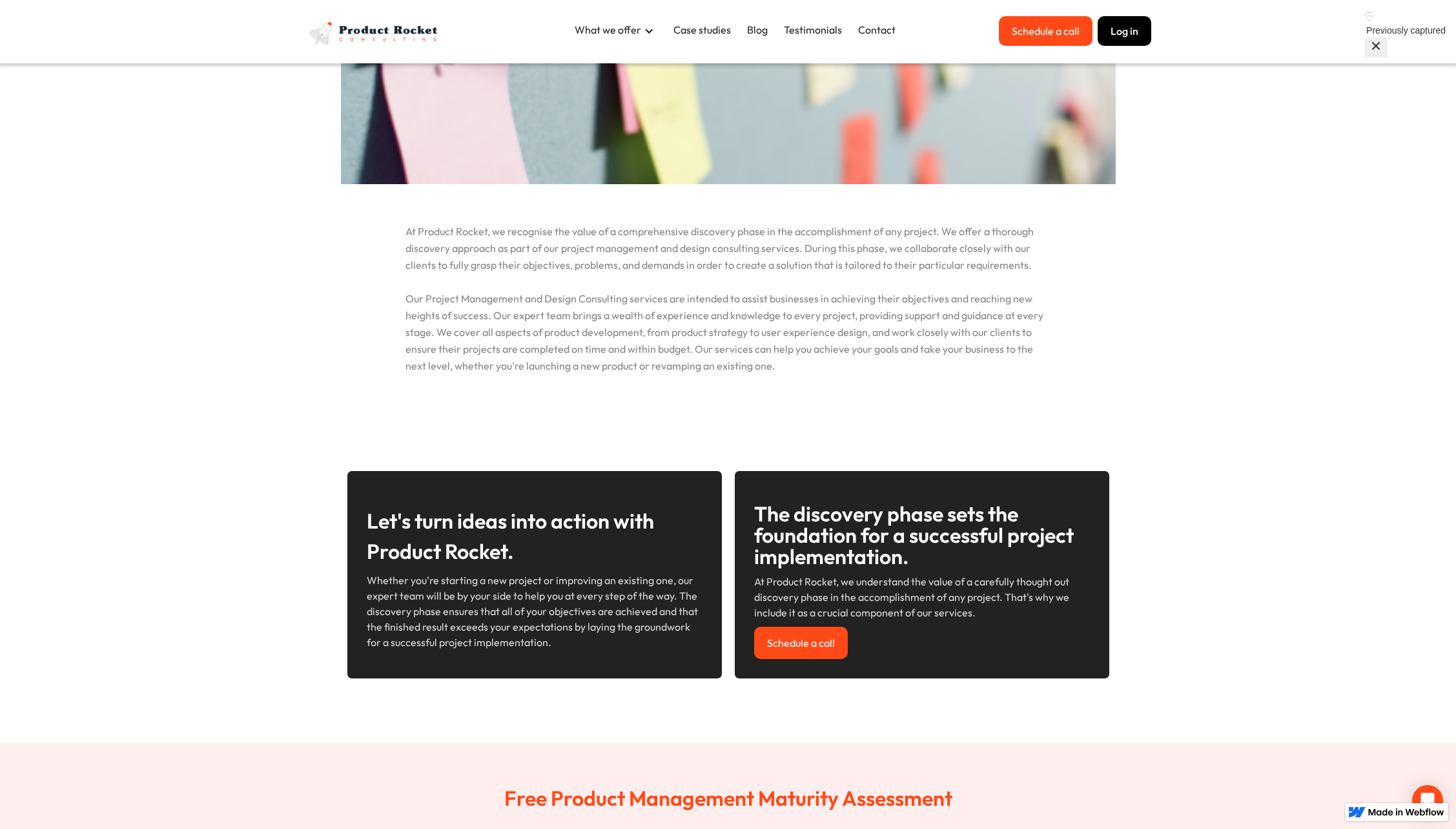
click at [910, 539] on h3 "The discovery phase sets the foundation for a successful project implementation." at bounding box center [922, 535] width 336 height 64
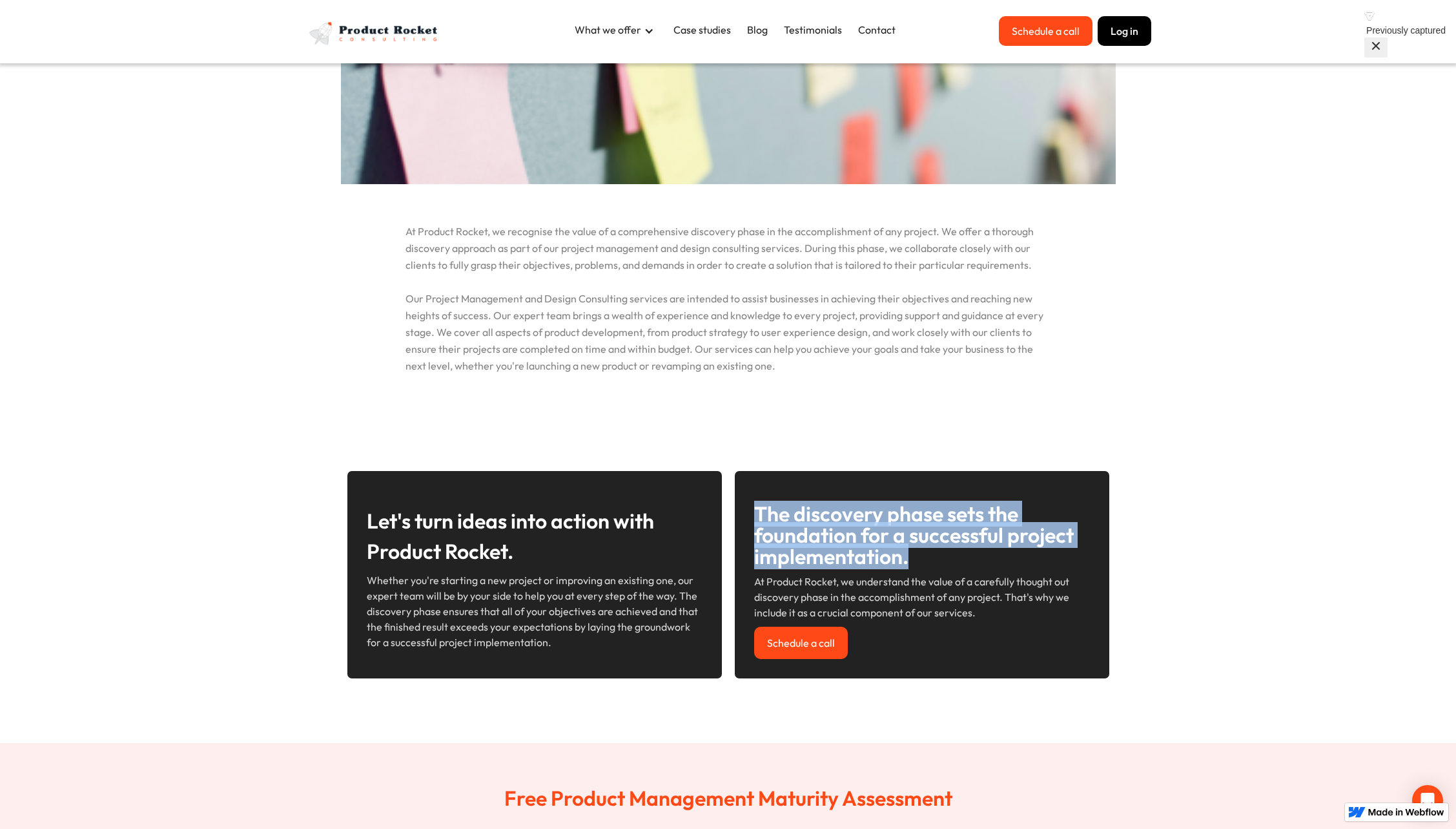
drag, startPoint x: 755, startPoint y: 512, endPoint x: 921, endPoint y: 556, distance: 171.7
click at [921, 556] on h3 "The discovery phase sets the foundation for a successful project implementation." at bounding box center [922, 535] width 336 height 64
copy h3 "The discovery phase sets the foundation for a successful project implementation."
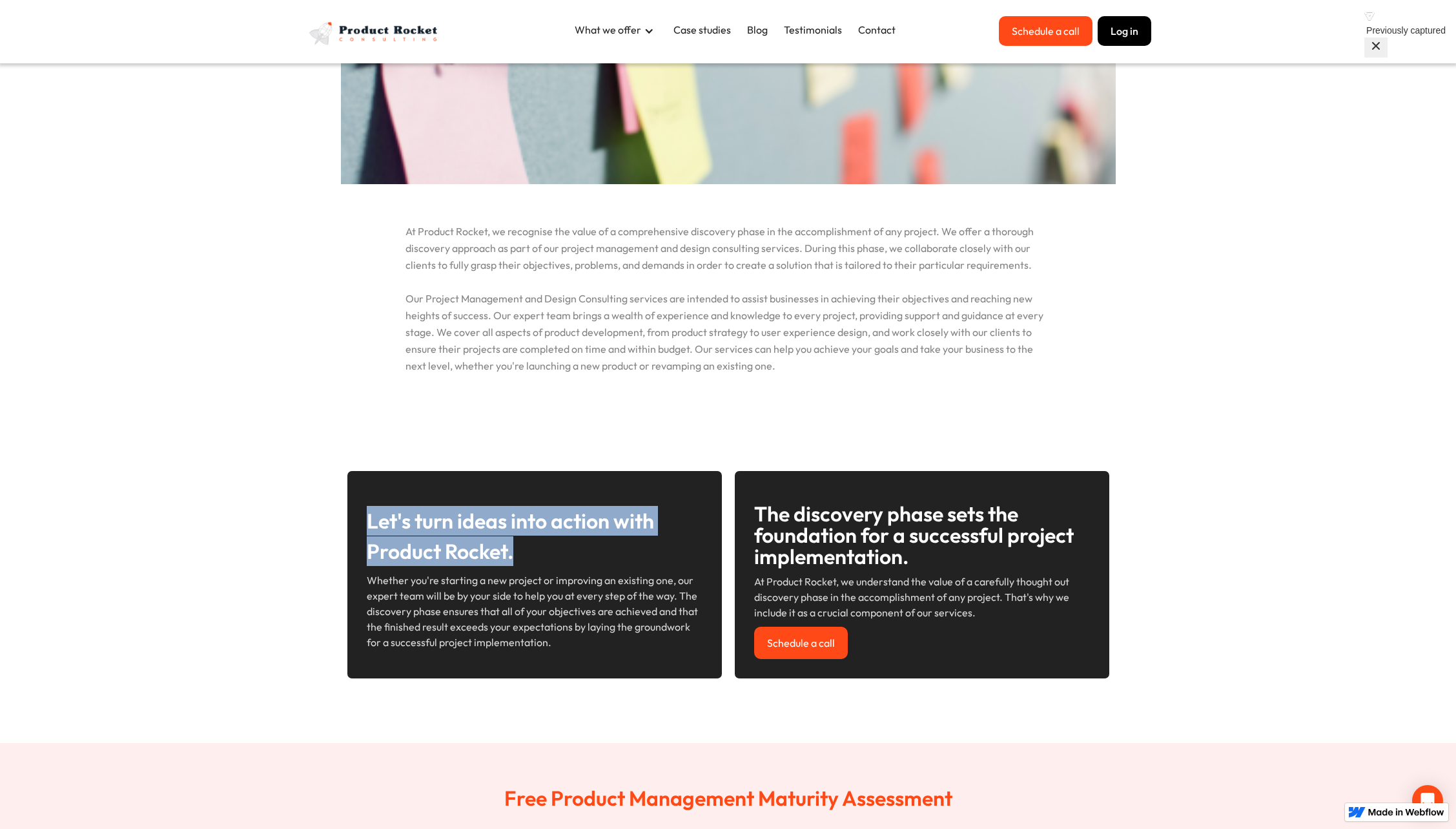
drag, startPoint x: 514, startPoint y: 552, endPoint x: 362, endPoint y: 522, distance: 154.9
click at [362, 522] on div "Let's turn ideas into action with Product Rocket. Whether you're starting a new…" at bounding box center [535, 574] width 375 height 207
copy h3 "Let's turn ideas into action with Product Rocket."
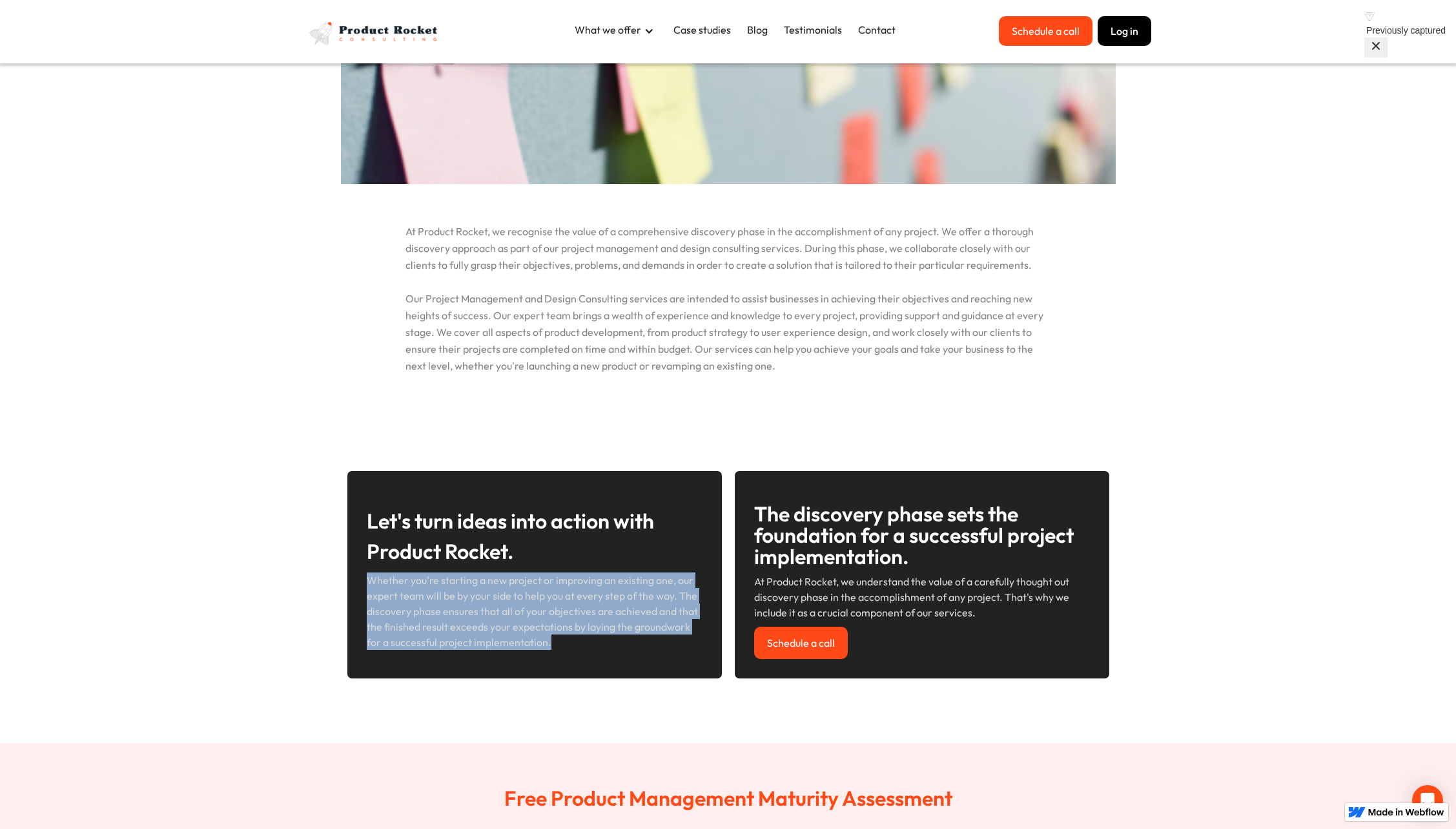
drag, startPoint x: 370, startPoint y: 582, endPoint x: 657, endPoint y: 637, distance: 292.2
click at [657, 637] on p "Whether you're starting a new project or improving an existing one, our expert …" at bounding box center [535, 611] width 336 height 78
copy p "Whether you're starting a new project or improving an existing one, our expert …"
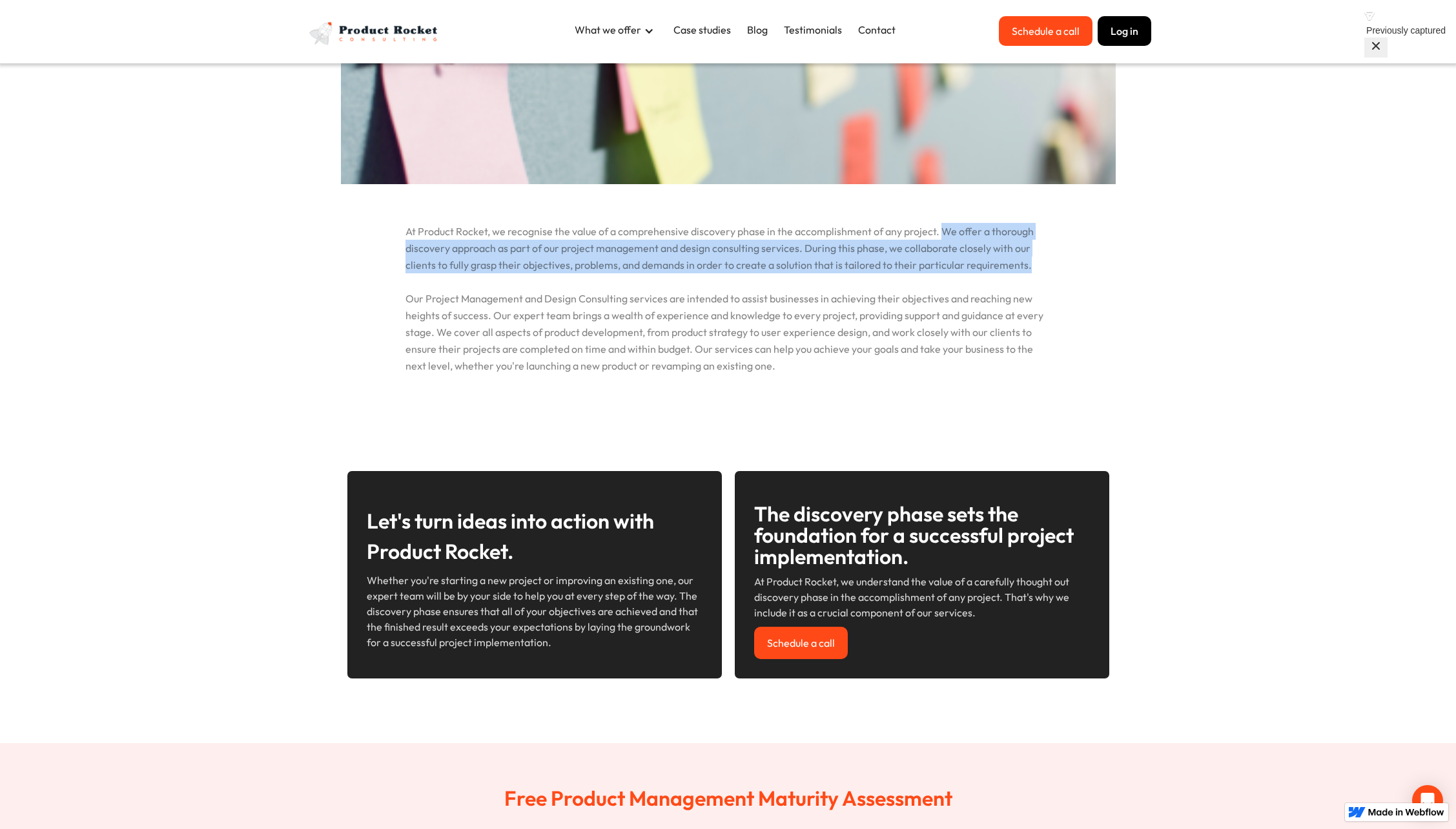
drag, startPoint x: 940, startPoint y: 230, endPoint x: 1040, endPoint y: 266, distance: 106.3
click at [1040, 266] on p "At Product Rocket, we recognise the value of a comprehensive discovery phase in…" at bounding box center [728, 279] width 775 height 190
copy p "We offer a thorough discovery approach as part of our project management and de…"
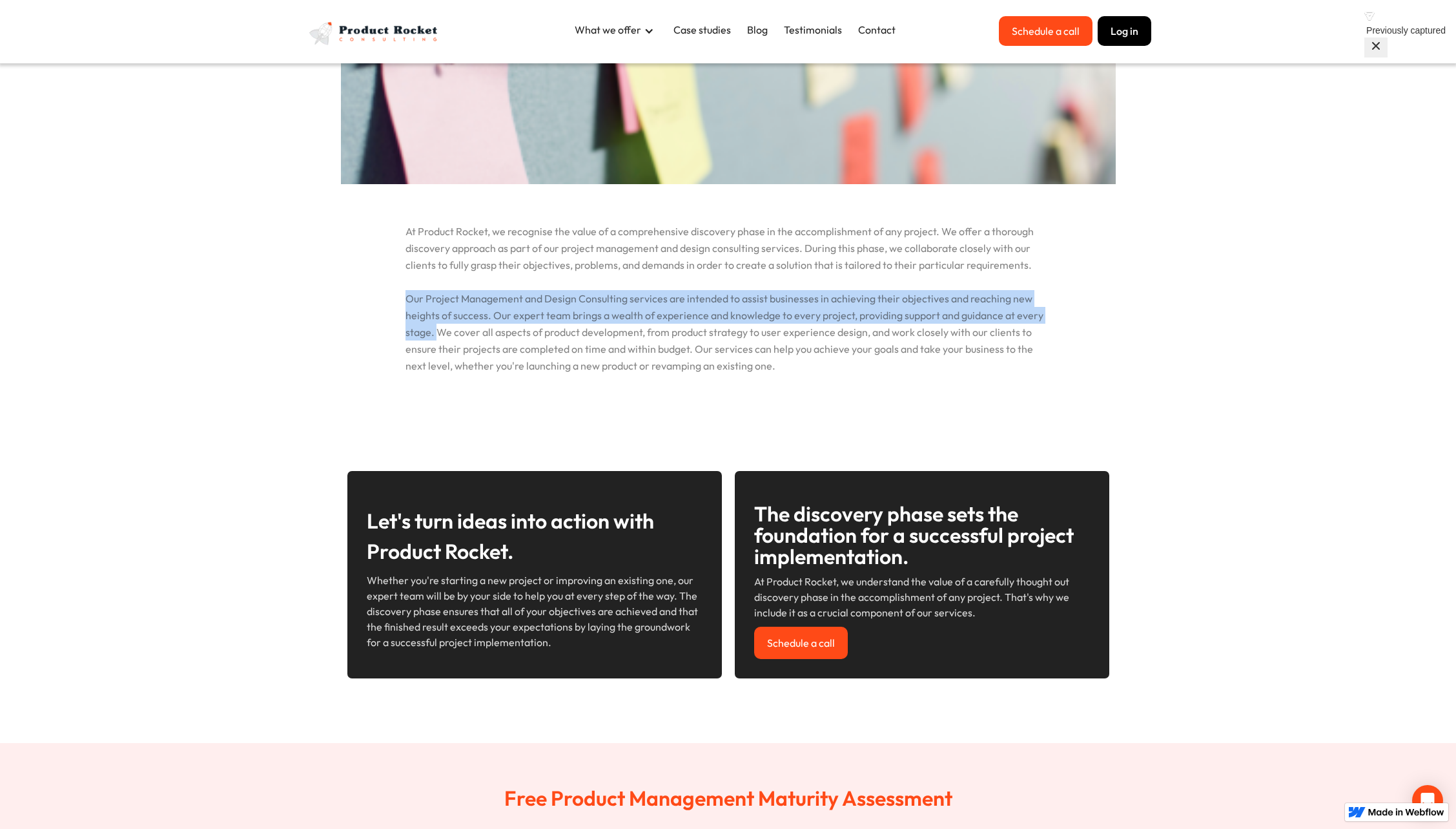
drag, startPoint x: 436, startPoint y: 333, endPoint x: 397, endPoint y: 305, distance: 48.0
click at [397, 305] on p "At Product Rocket, we recognise the value of a comprehensive discovery phase in…" at bounding box center [728, 279] width 775 height 190
copy p "Our Project Management and Design Consulting services are intended to assist bu…"
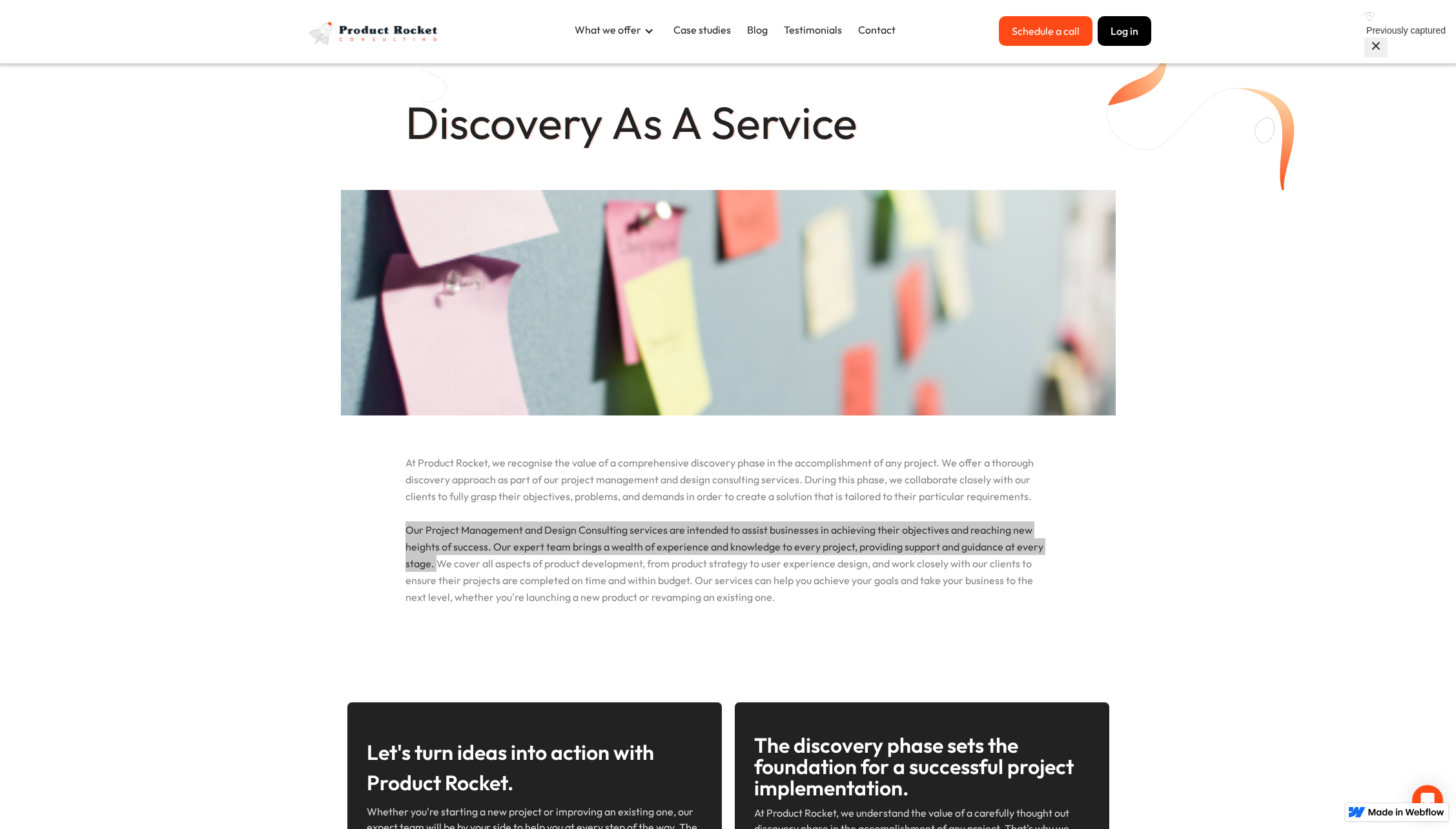
scroll to position [0, 0]
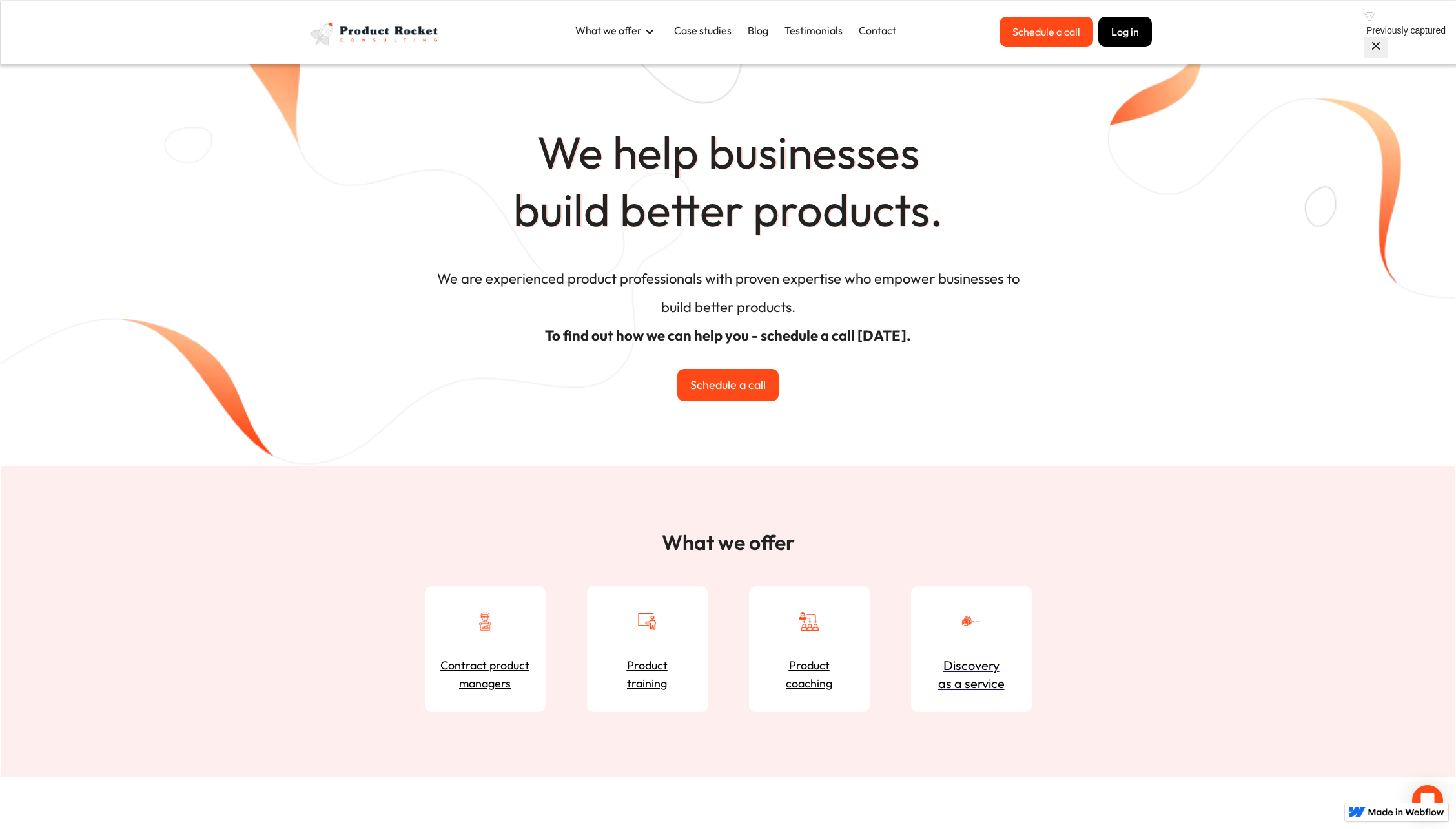
drag, startPoint x: 551, startPoint y: 146, endPoint x: 883, endPoint y: 310, distance: 370.3
click at [883, 310] on div "We help businesses build better products. We are experienced product profession…" at bounding box center [728, 233] width 1455 height 465
copy div "We help businesses build better products. We are experienced product profession…"
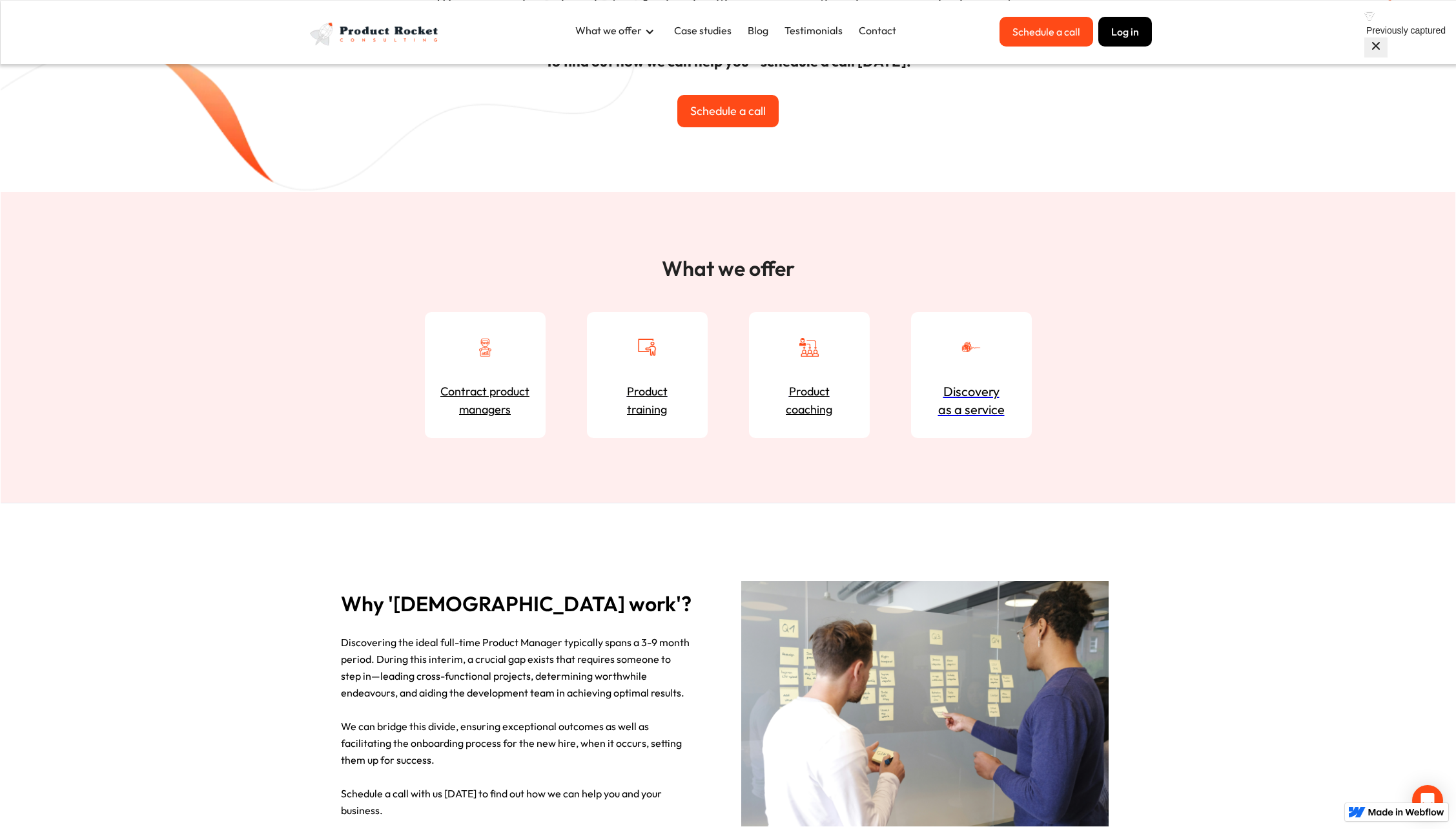
scroll to position [482, 0]
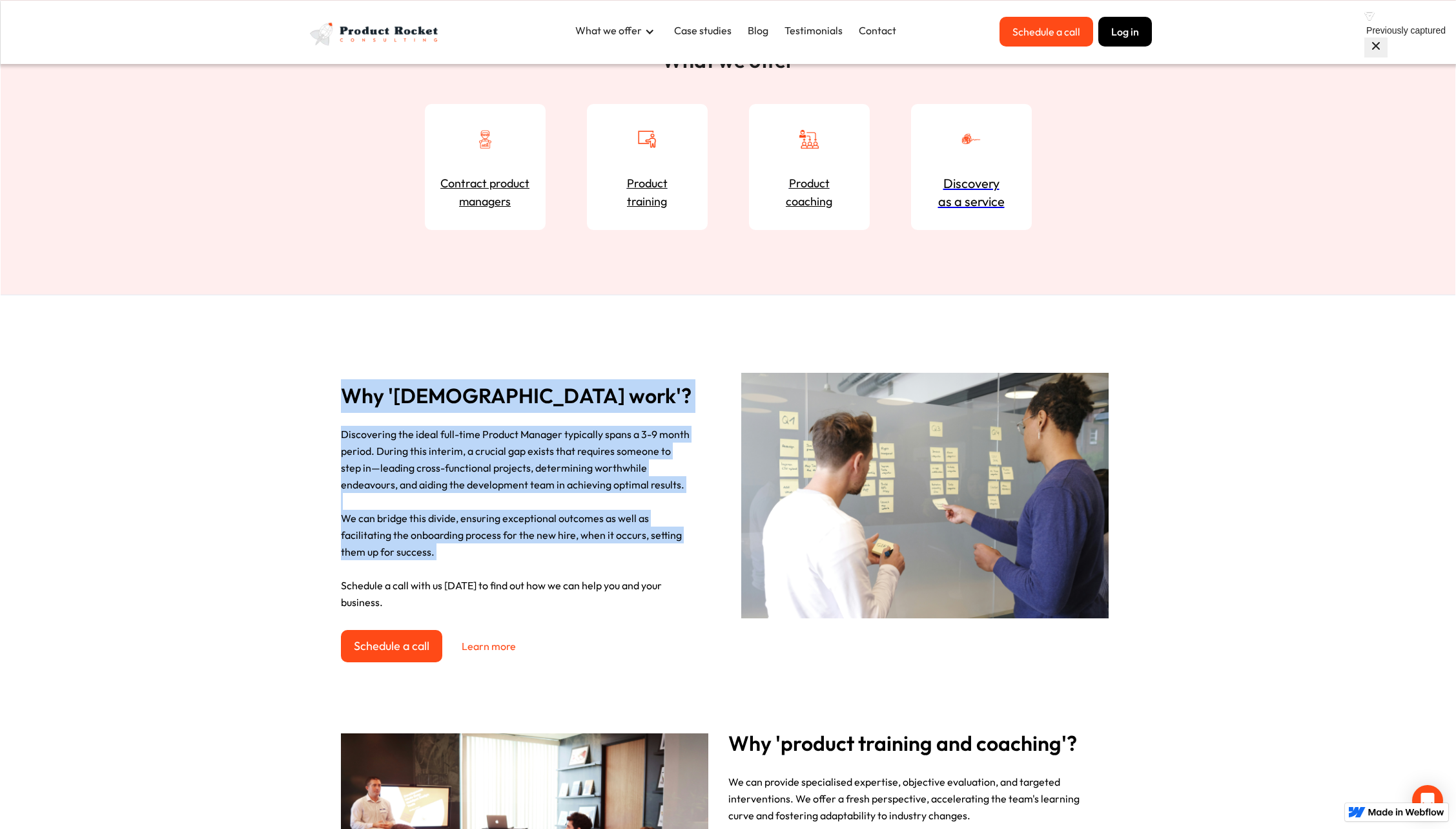
drag, startPoint x: 345, startPoint y: 396, endPoint x: 498, endPoint y: 560, distance: 224.3
click at [498, 560] on div "Why 'contract work'? Discovering the ideal full-time Product Manager typically …" at bounding box center [531, 520] width 381 height 283
copy div "Why 'contract work'? Discovering the ideal full-time Product Manager typically …"
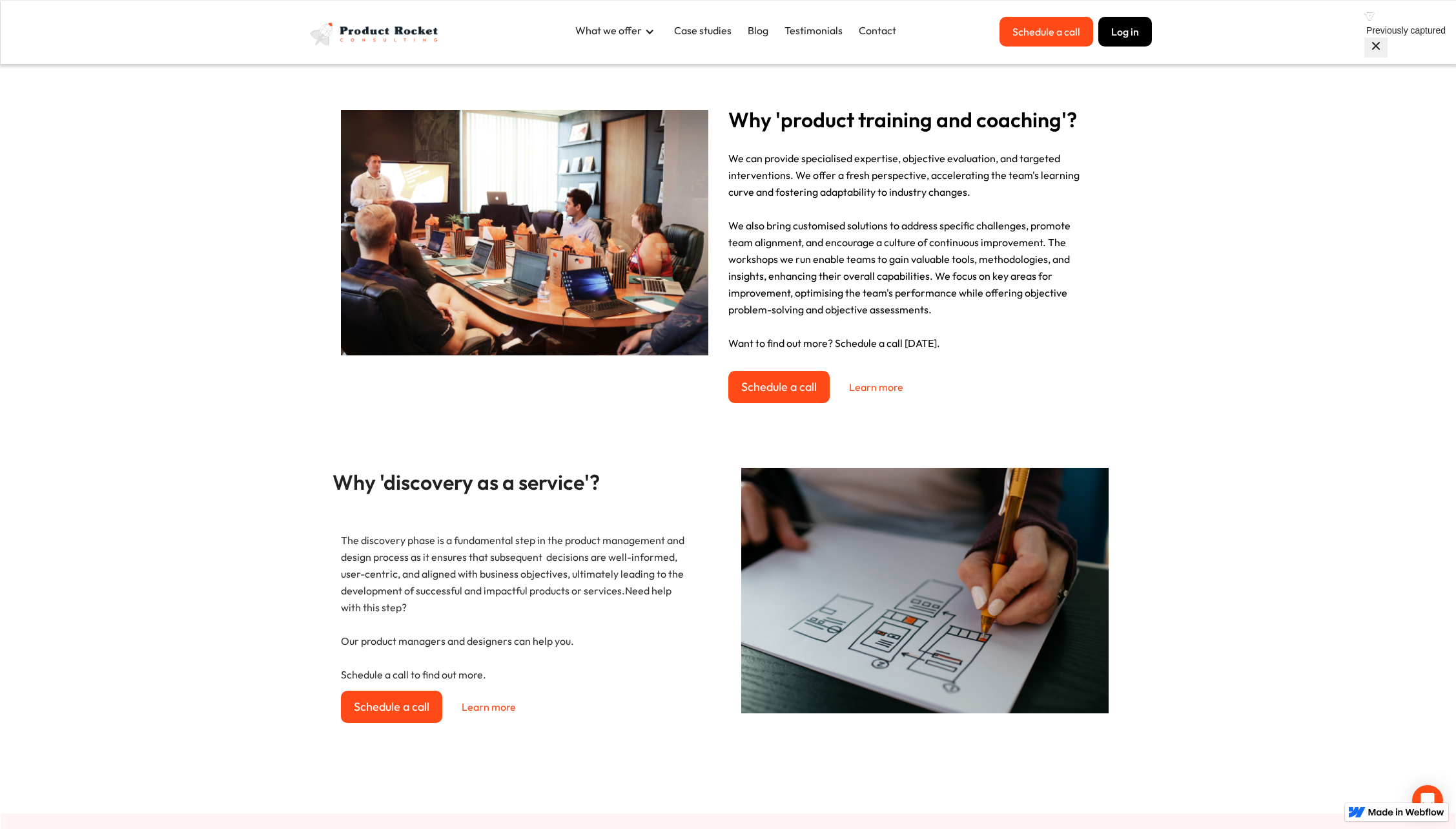
scroll to position [1220, 0]
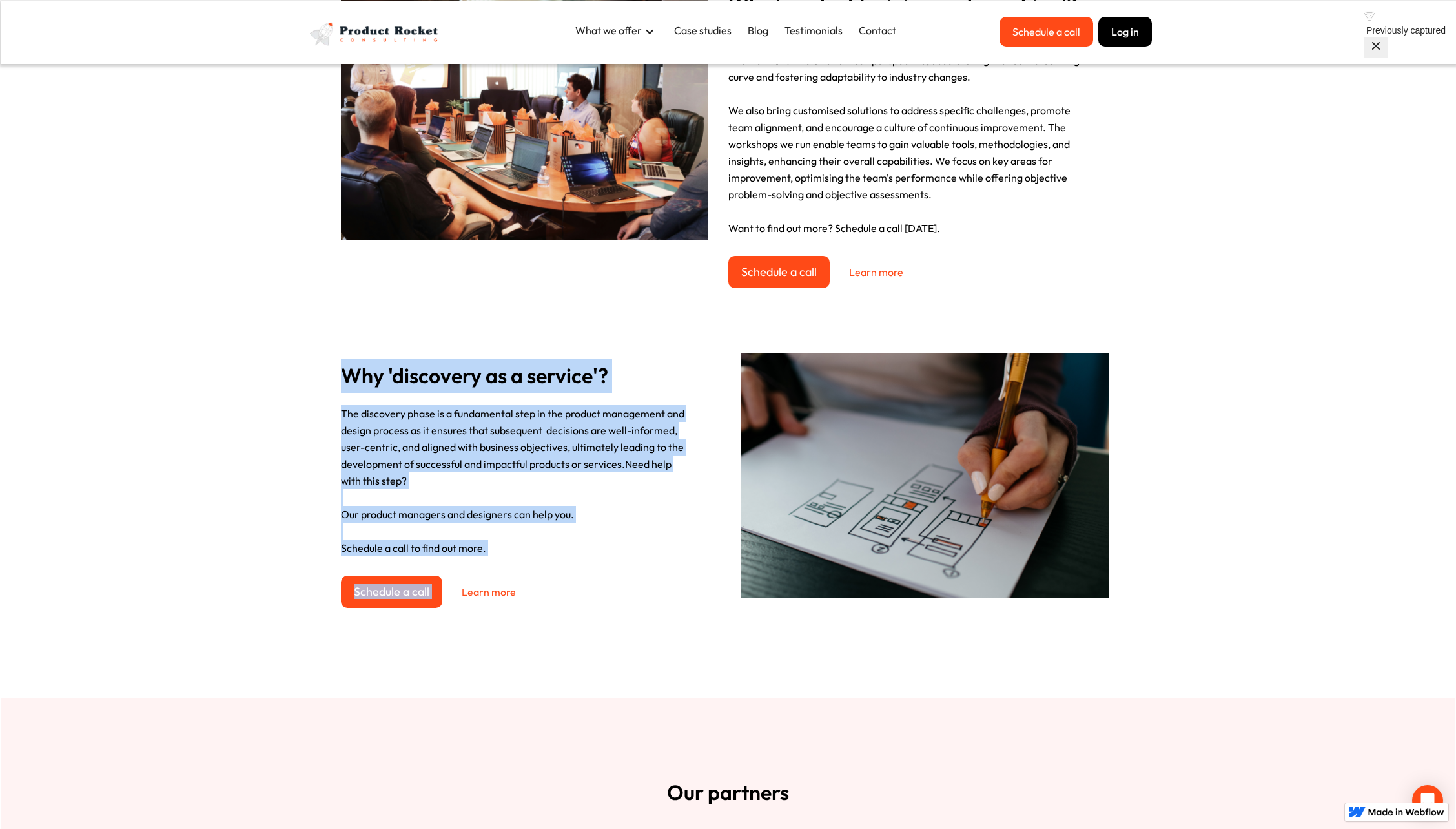
drag, startPoint x: 345, startPoint y: 375, endPoint x: 553, endPoint y: 556, distance: 275.7
click at [553, 240] on div "Why 'discovery as a service'? The discovery phase is a fundamental step in the …" at bounding box center [531, 117] width 394 height 245
drag, startPoint x: 549, startPoint y: 549, endPoint x: 512, endPoint y: 537, distance: 38.9
click at [548, 549] on p "The discovery phase is a fundamental step in the product management and design …" at bounding box center [531, 481] width 381 height 151
drag, startPoint x: 494, startPoint y: 546, endPoint x: 342, endPoint y: 370, distance: 232.6
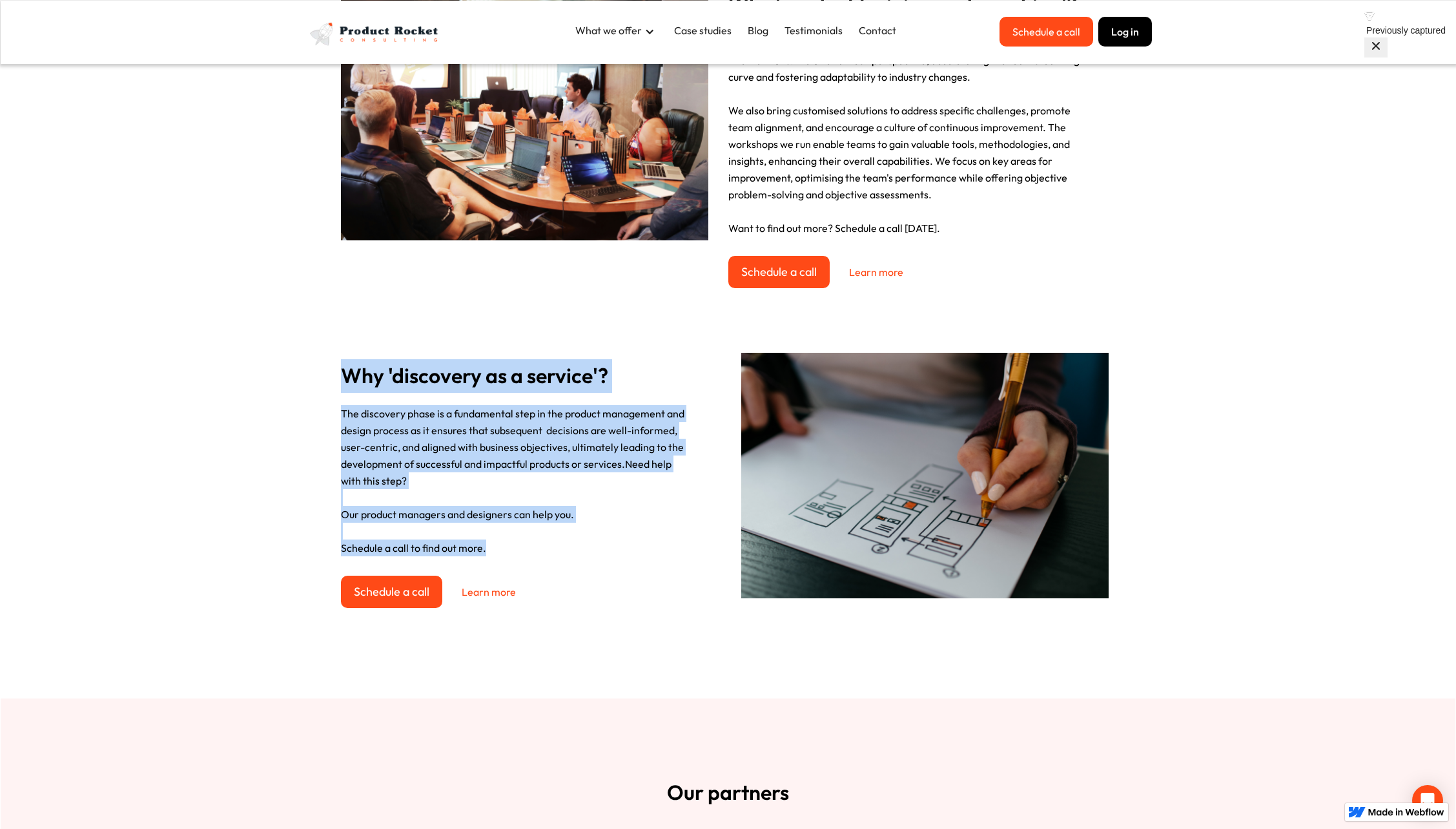
click at [342, 240] on div "Why 'discovery as a service'? The discovery phase is a fundamental step in the …" at bounding box center [531, 117] width 394 height 245
copy div "Why 'discovery as a service'? The discovery phase is a fundamental step in the …"
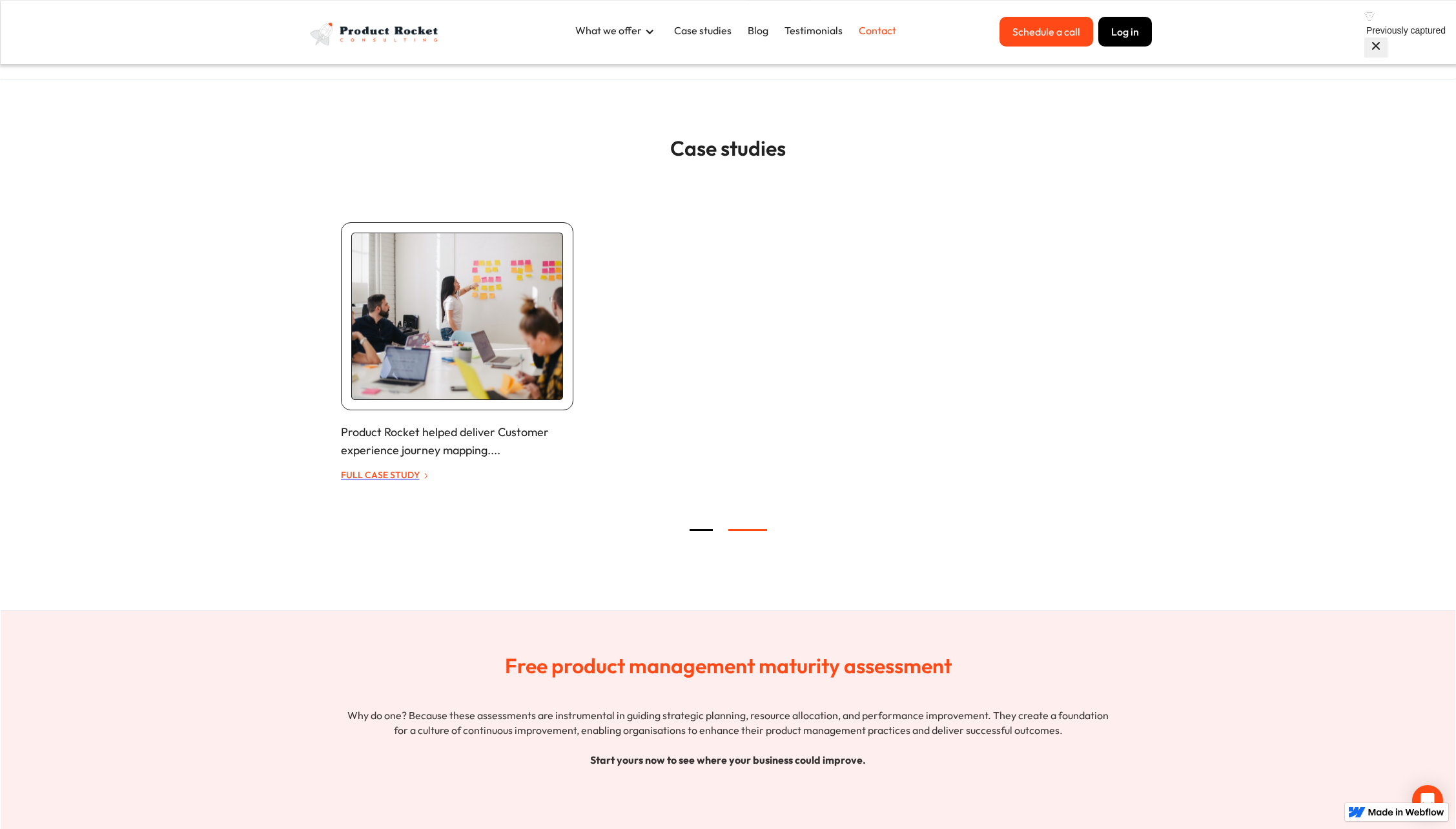
scroll to position [2617, 0]
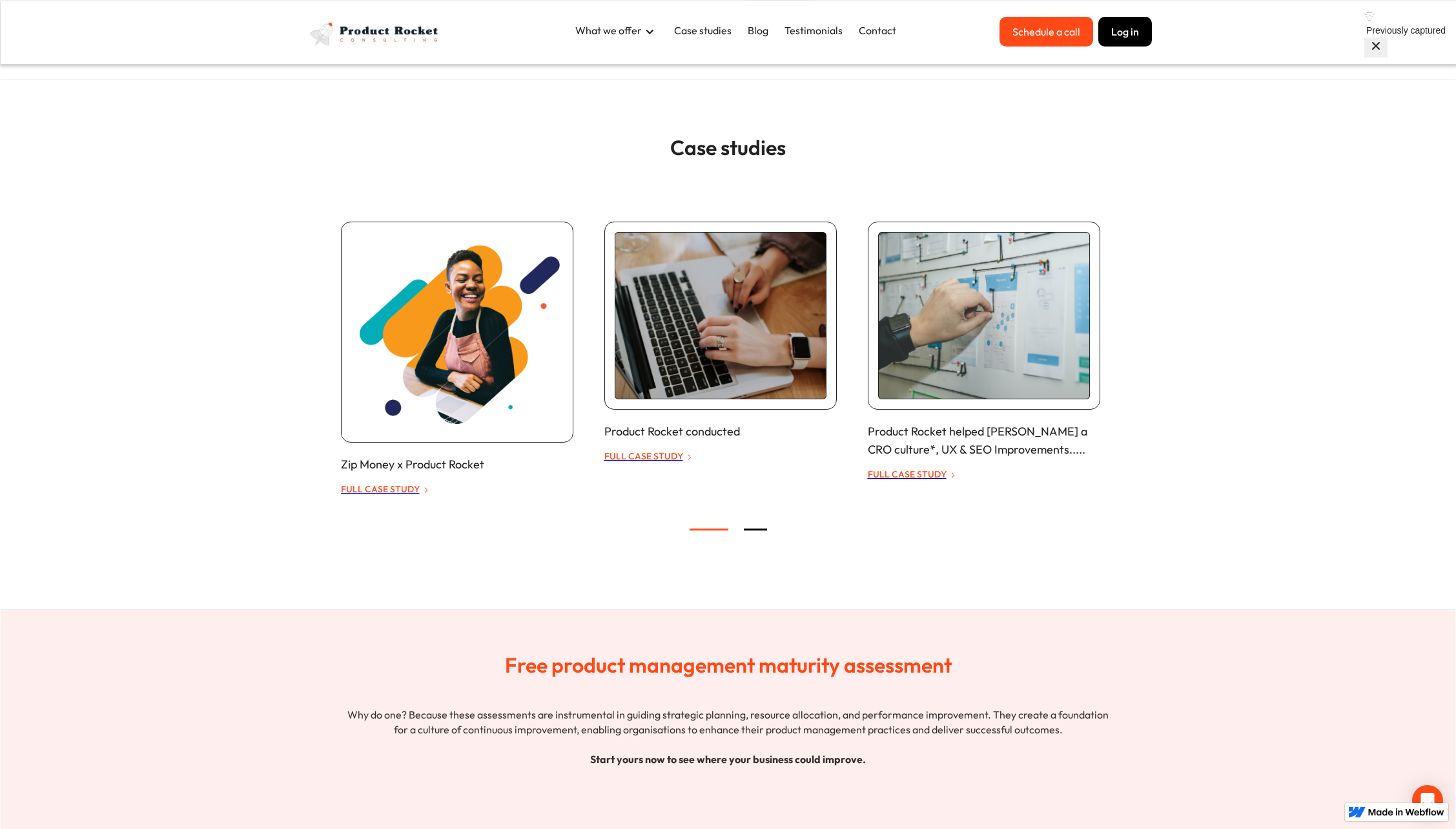
click at [632, 453] on p "FULL CASE STUDY" at bounding box center [644, 456] width 79 height 16
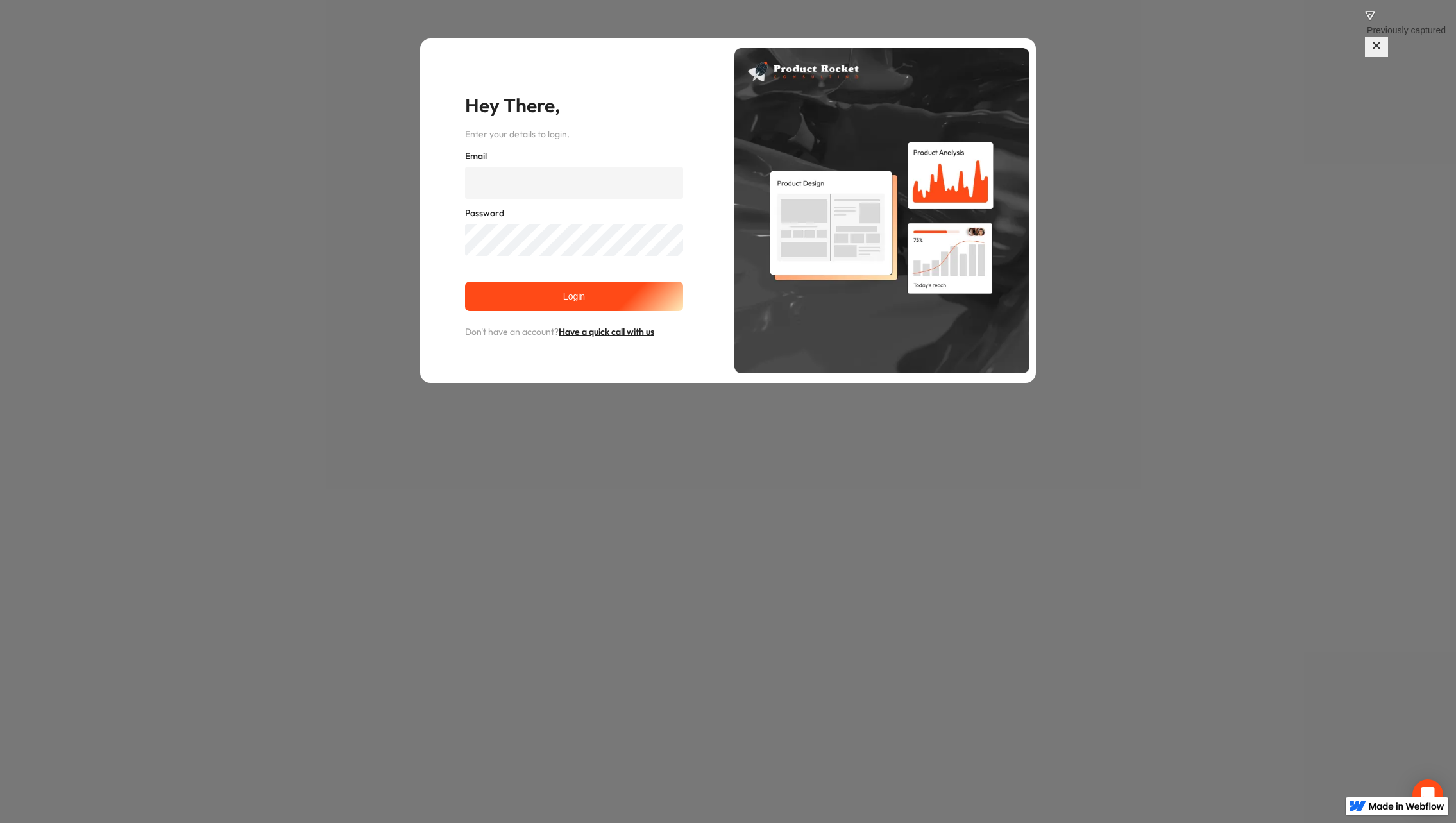
click at [1113, 196] on div "Hey There, Enter your details to login. Email Password Login Don't have an acco…" at bounding box center [728, 210] width 1456 height 421
